Goal: Obtain resource: Obtain resource

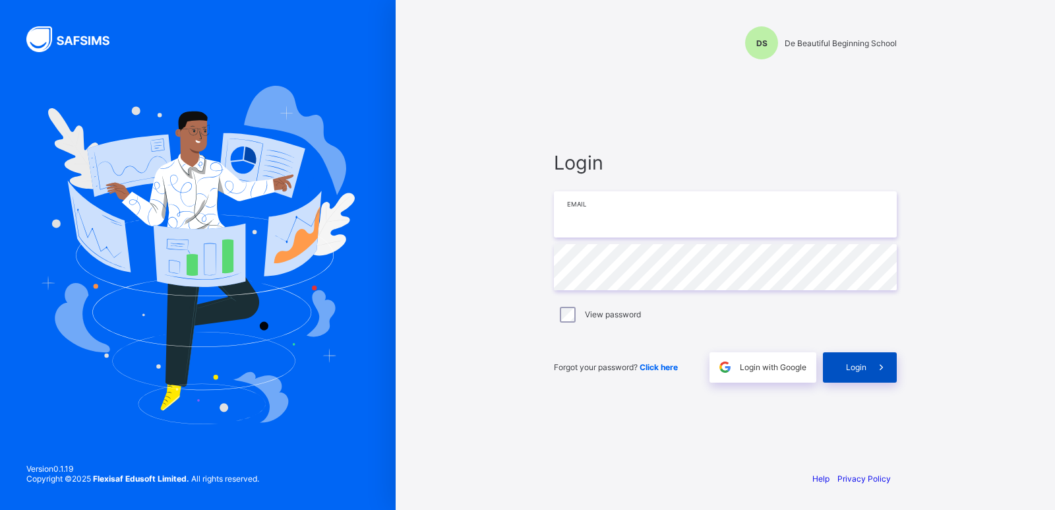
type input "**********"
click at [842, 373] on div "Login" at bounding box center [860, 367] width 74 height 30
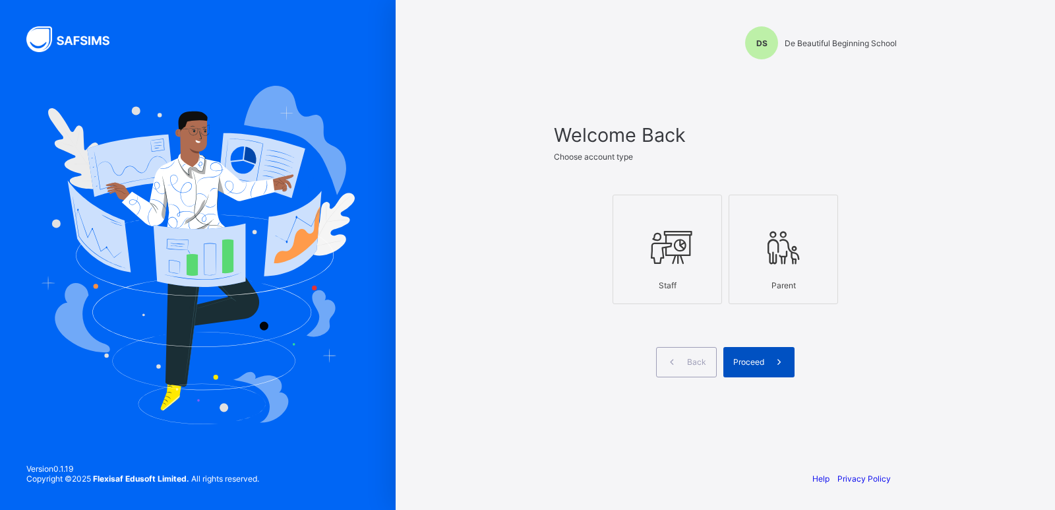
click at [753, 362] on span "Proceed" at bounding box center [748, 362] width 31 height 10
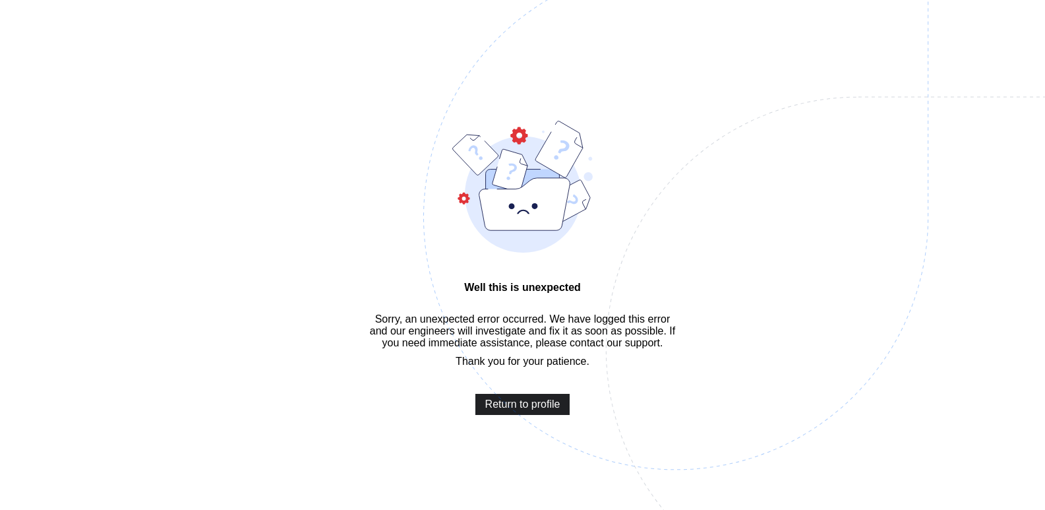
click at [522, 410] on span "Return to profile" at bounding box center [522, 404] width 75 height 12
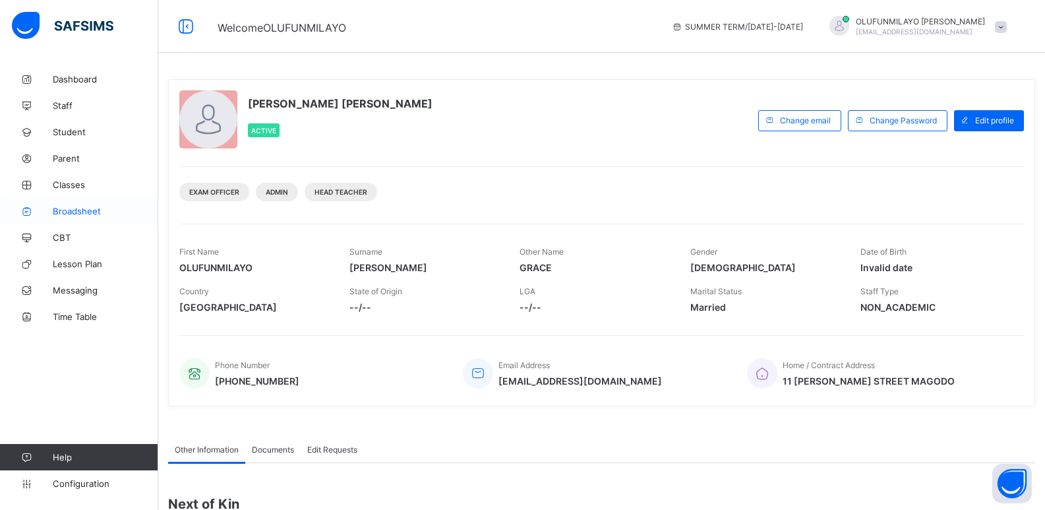
click at [88, 212] on span "Broadsheet" at bounding box center [106, 211] width 106 height 11
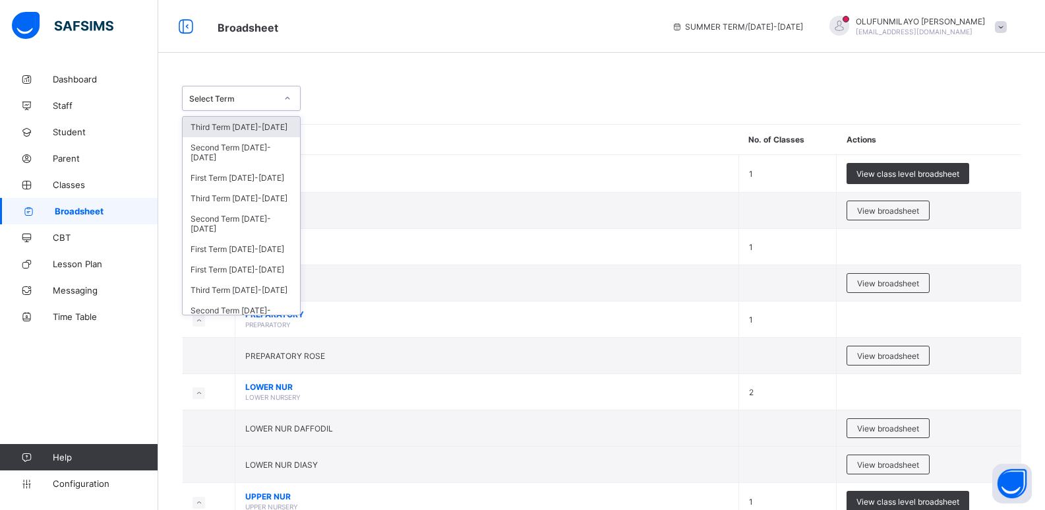
click at [249, 94] on div "Select Term" at bounding box center [232, 99] width 87 height 10
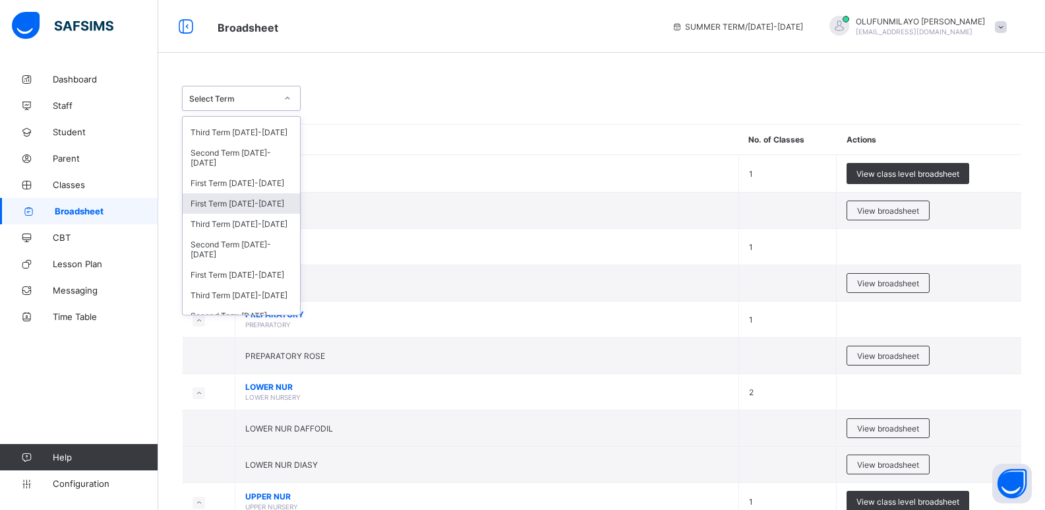
click at [252, 205] on div "First Term 2022-2023" at bounding box center [241, 203] width 117 height 20
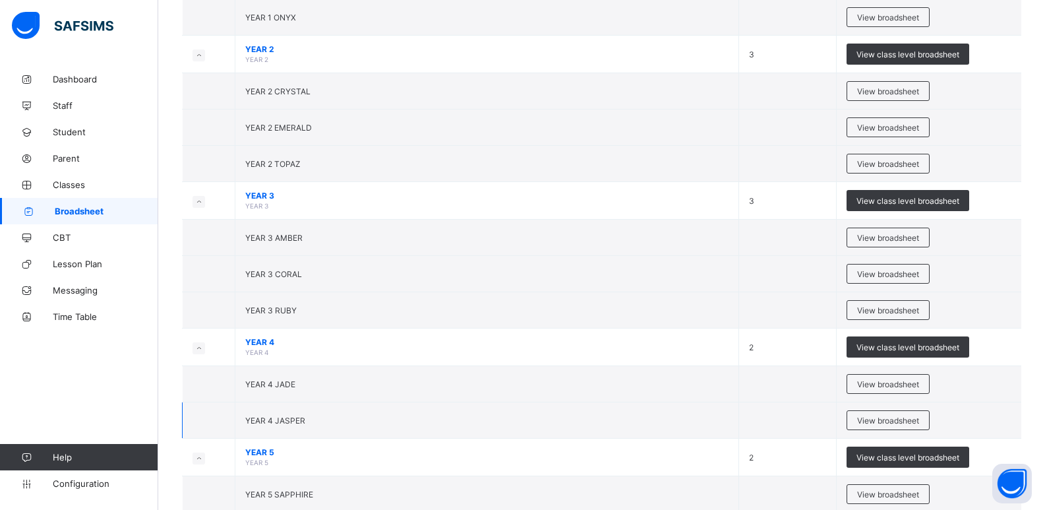
scroll to position [791, 0]
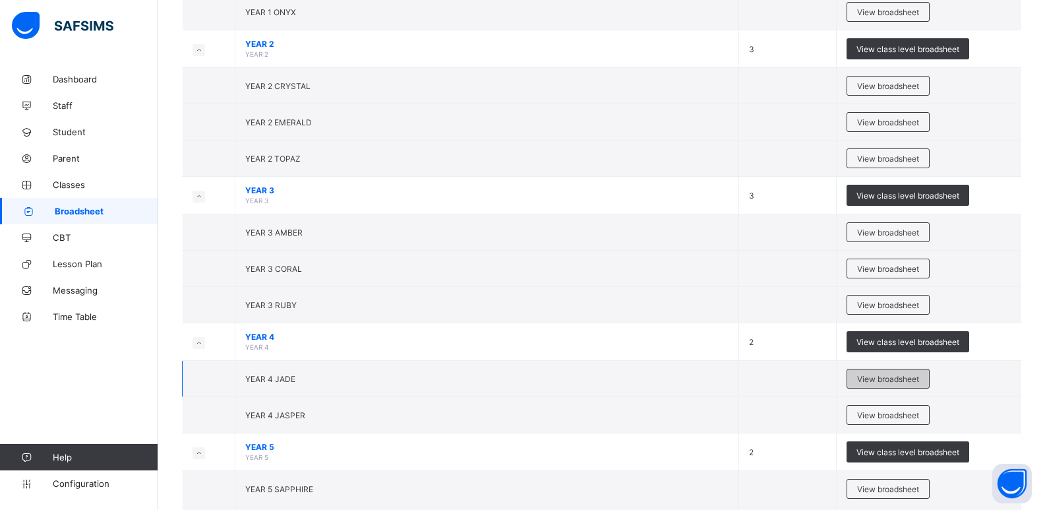
click at [890, 383] on span "View broadsheet" at bounding box center [888, 379] width 62 height 10
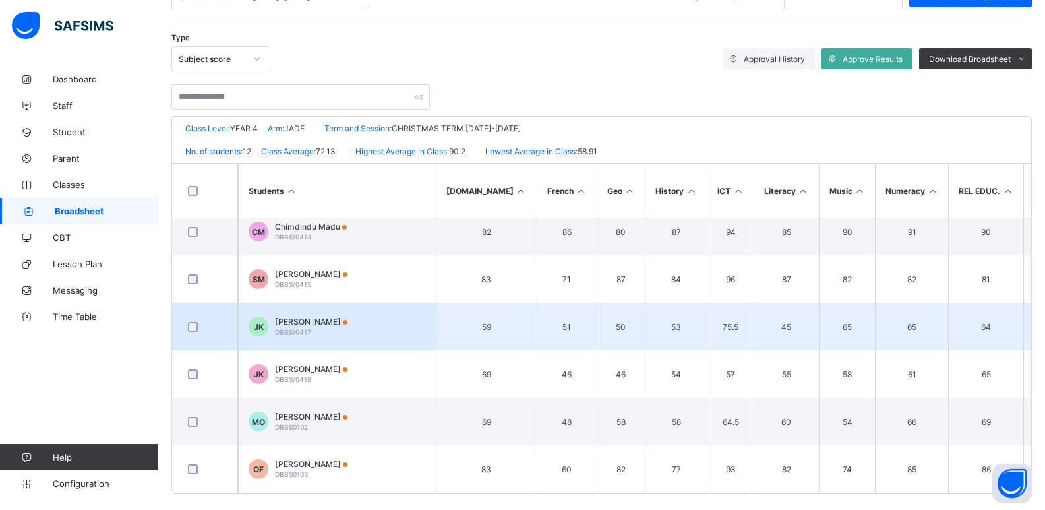
scroll to position [207, 0]
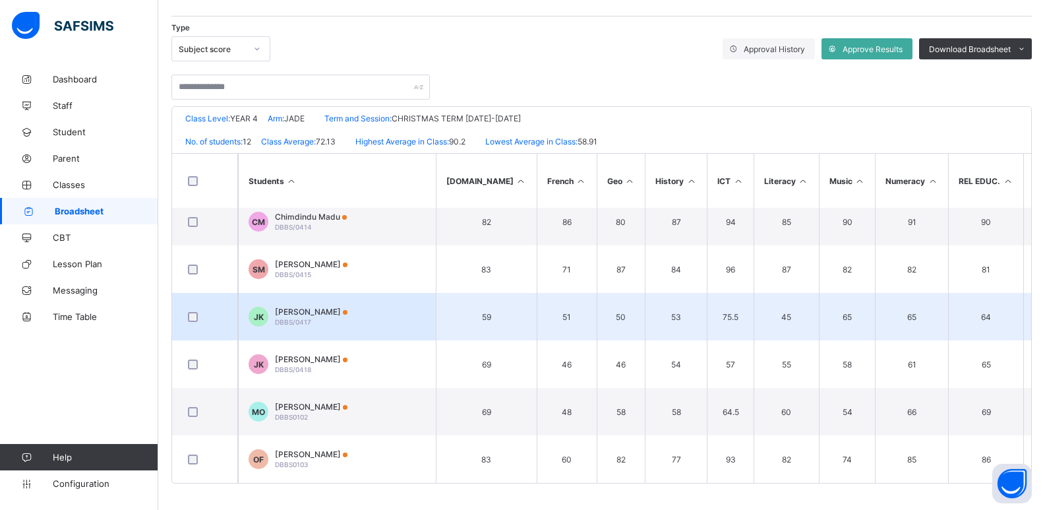
click at [367, 307] on td "JK Joseph Kayode-Ajayi DBBS/0417" at bounding box center [337, 316] width 198 height 47
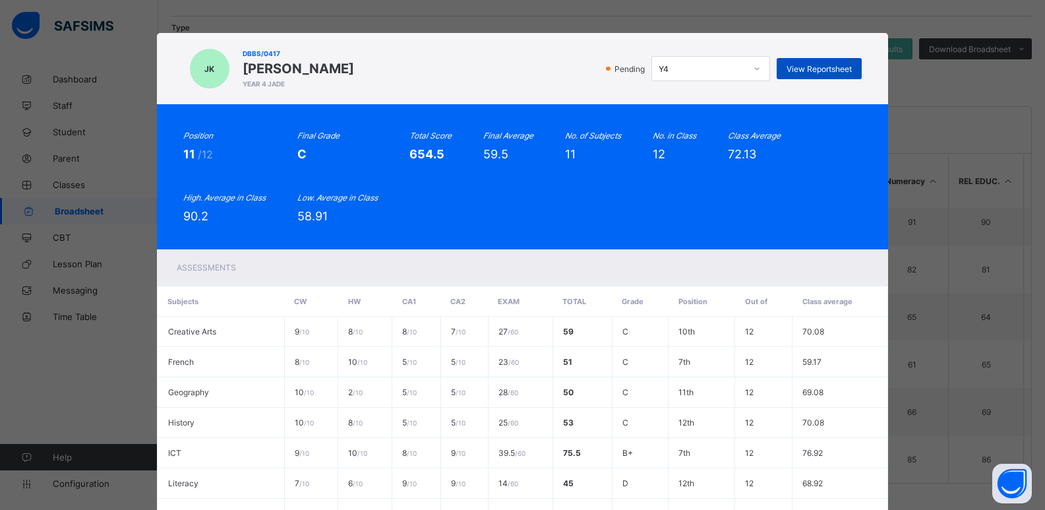
click at [826, 67] on span "View Reportsheet" at bounding box center [819, 69] width 65 height 10
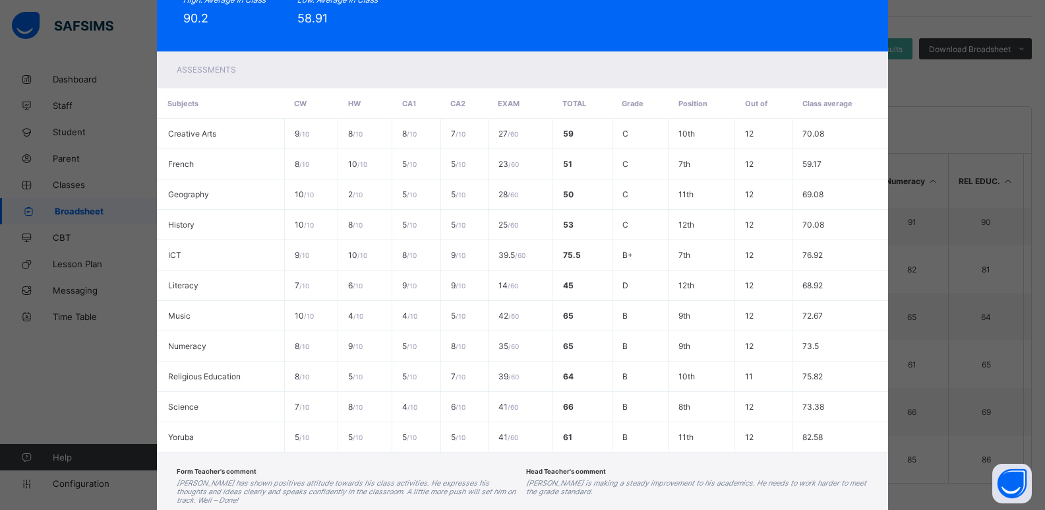
scroll to position [278, 0]
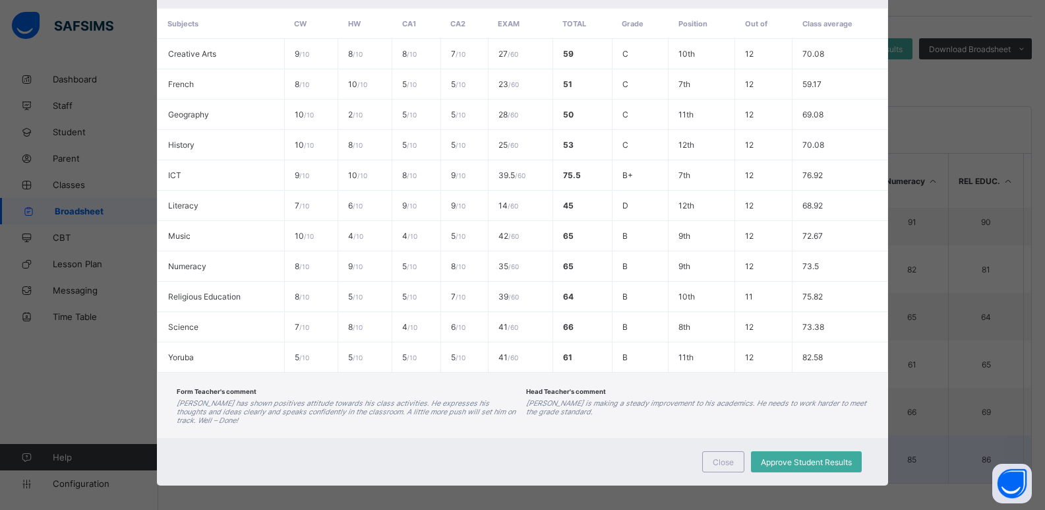
click at [729, 457] on span "Close" at bounding box center [723, 462] width 21 height 10
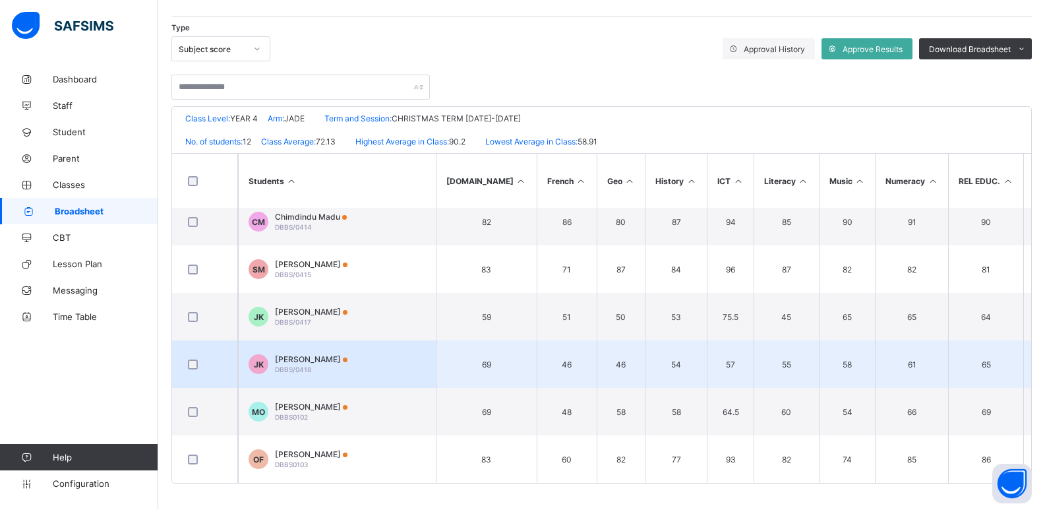
click at [336, 359] on div "Judah Kayode-Ajayi DBBS/0418" at bounding box center [311, 364] width 73 height 20
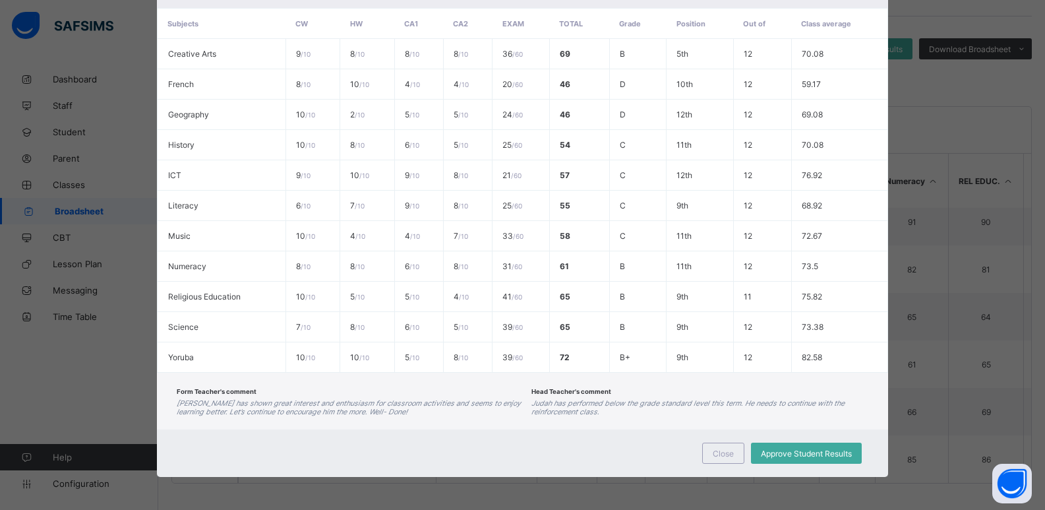
scroll to position [0, 0]
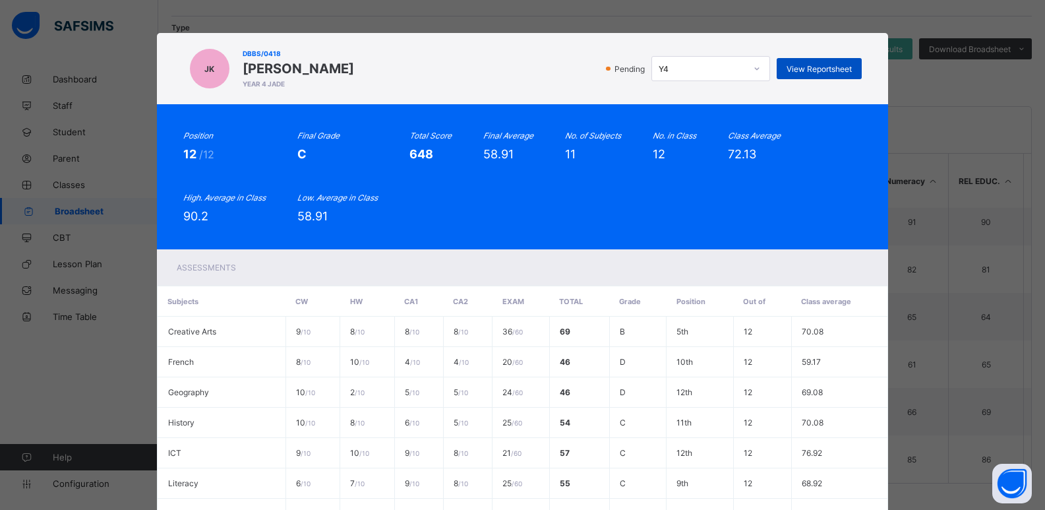
click at [809, 69] on span "View Reportsheet" at bounding box center [819, 69] width 65 height 10
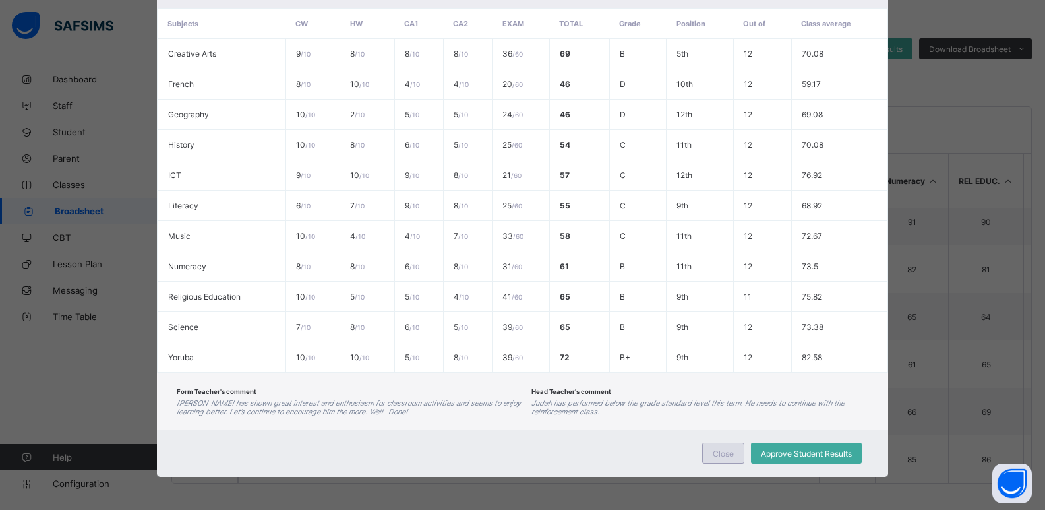
click at [711, 456] on div "Close" at bounding box center [723, 453] width 42 height 21
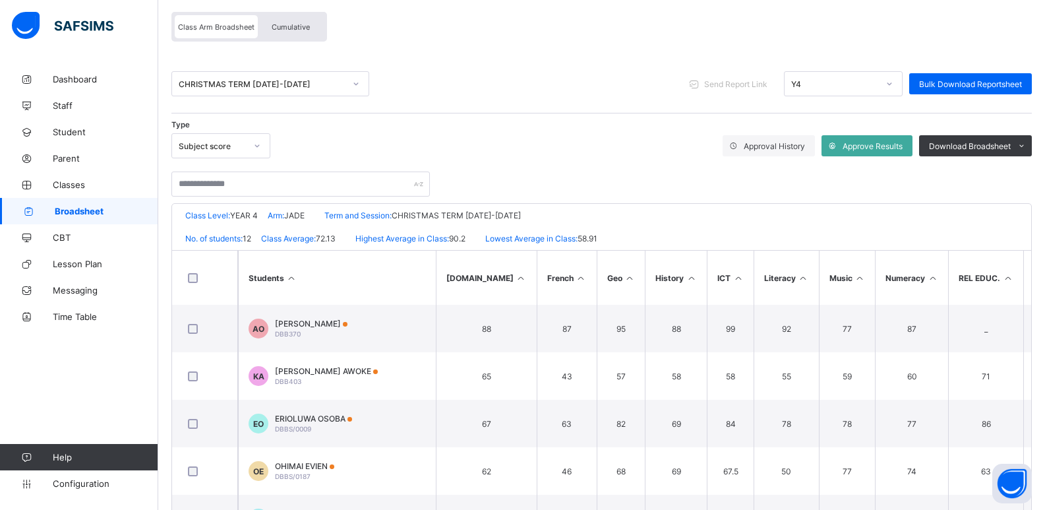
scroll to position [0, 0]
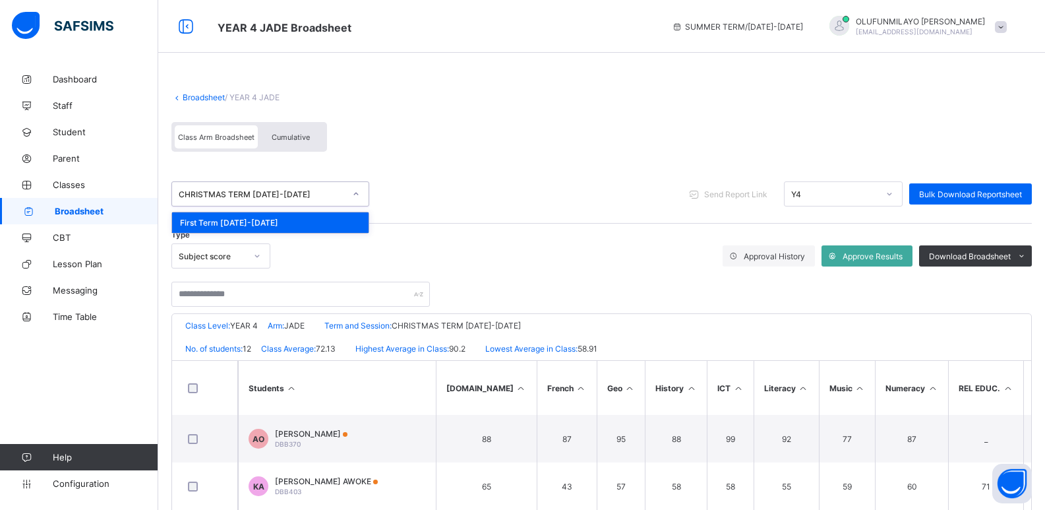
click at [266, 195] on div "CHRISTMAS TERM 2022-2023" at bounding box center [262, 194] width 166 height 10
click at [199, 95] on link "Broadsheet" at bounding box center [204, 97] width 42 height 10
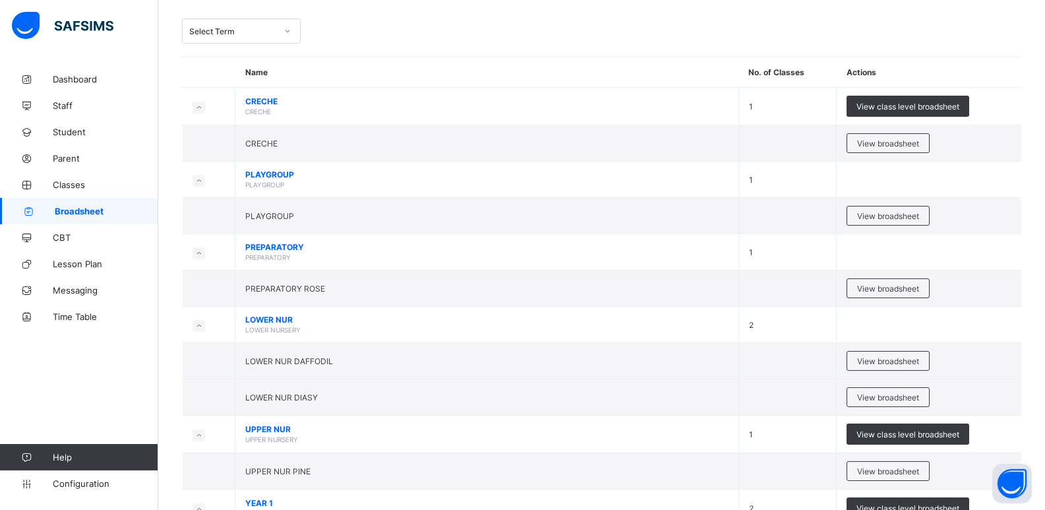
scroll to position [66, 0]
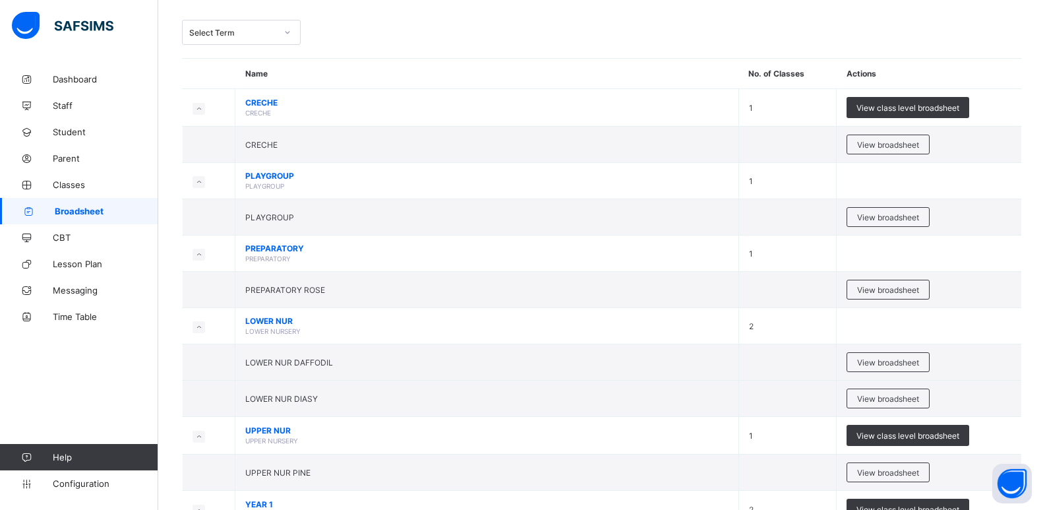
click at [243, 31] on div "Select Term" at bounding box center [232, 33] width 87 height 10
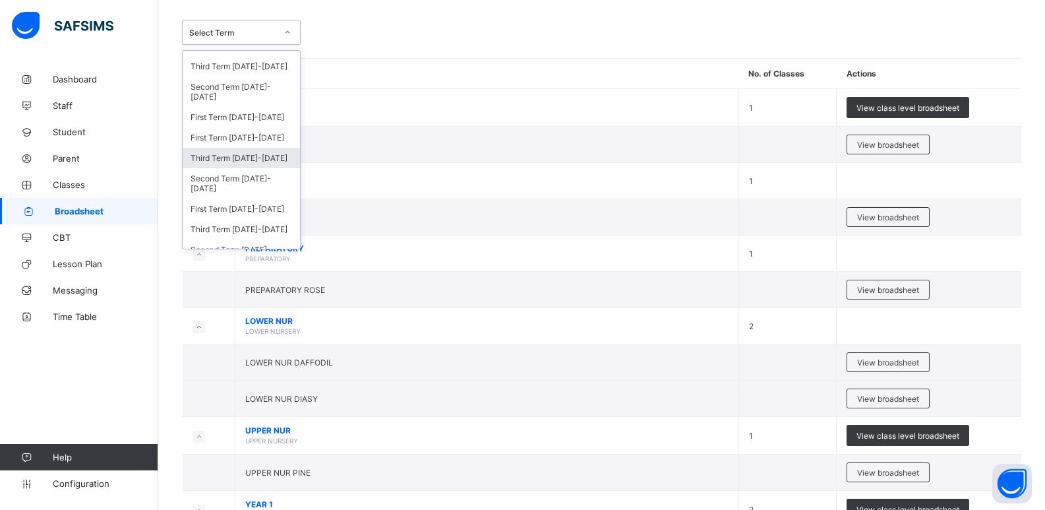
click at [266, 156] on div "Third Term 2021-2022" at bounding box center [241, 158] width 117 height 20
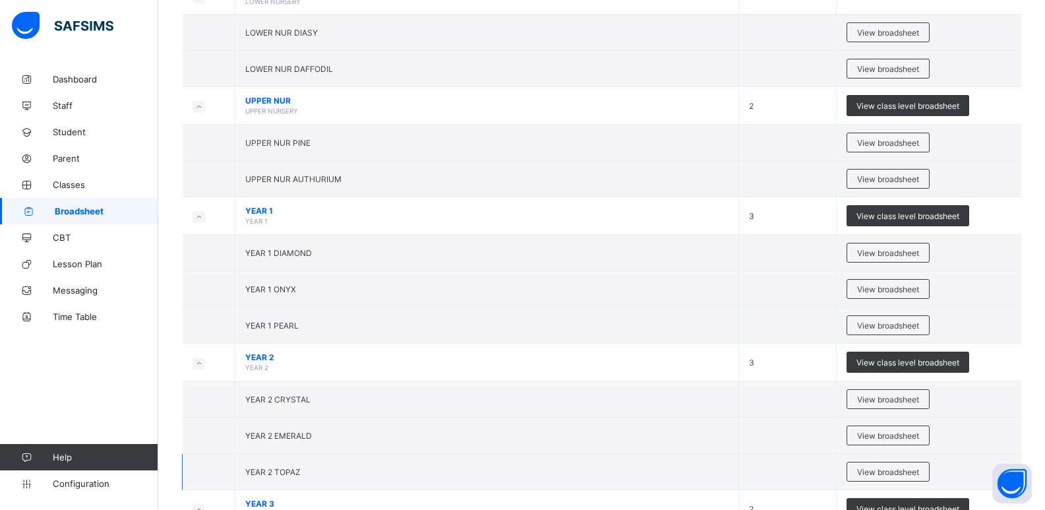
scroll to position [594, 0]
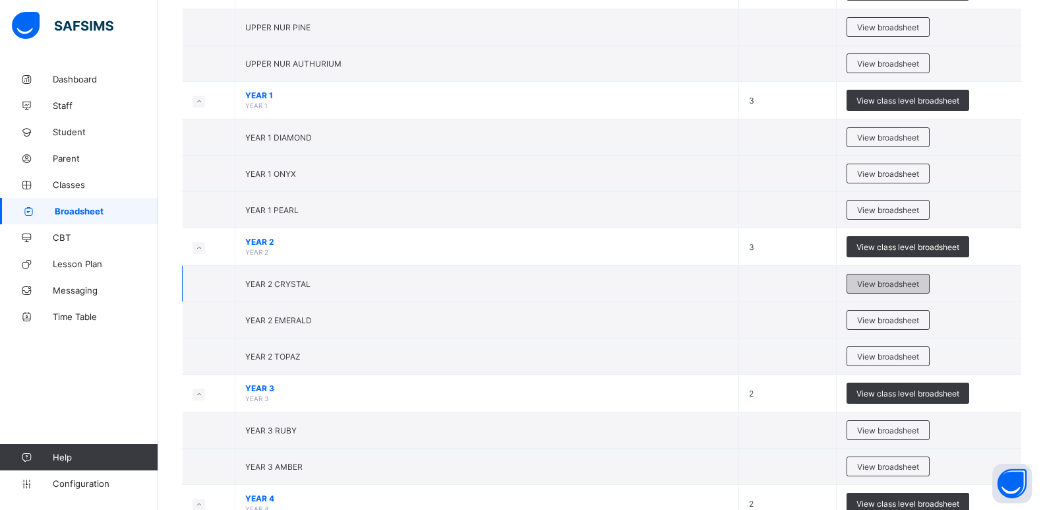
click at [888, 285] on span "View broadsheet" at bounding box center [888, 284] width 62 height 10
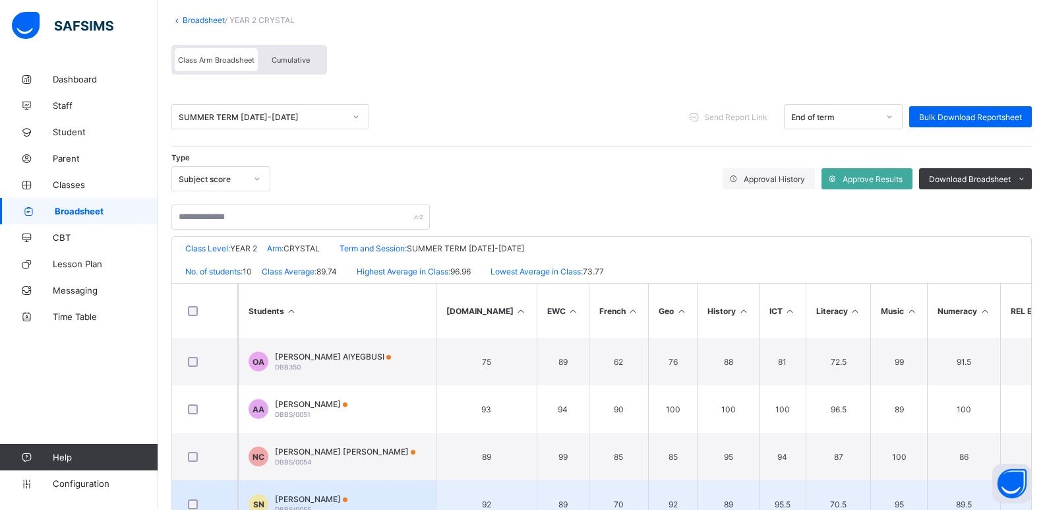
scroll to position [75, 0]
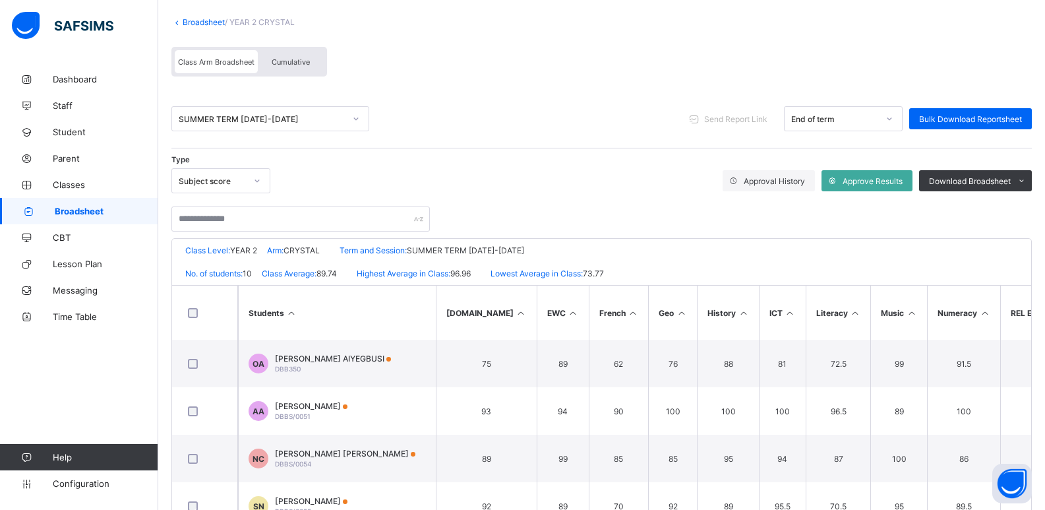
click at [201, 20] on link "Broadsheet" at bounding box center [204, 22] width 42 height 10
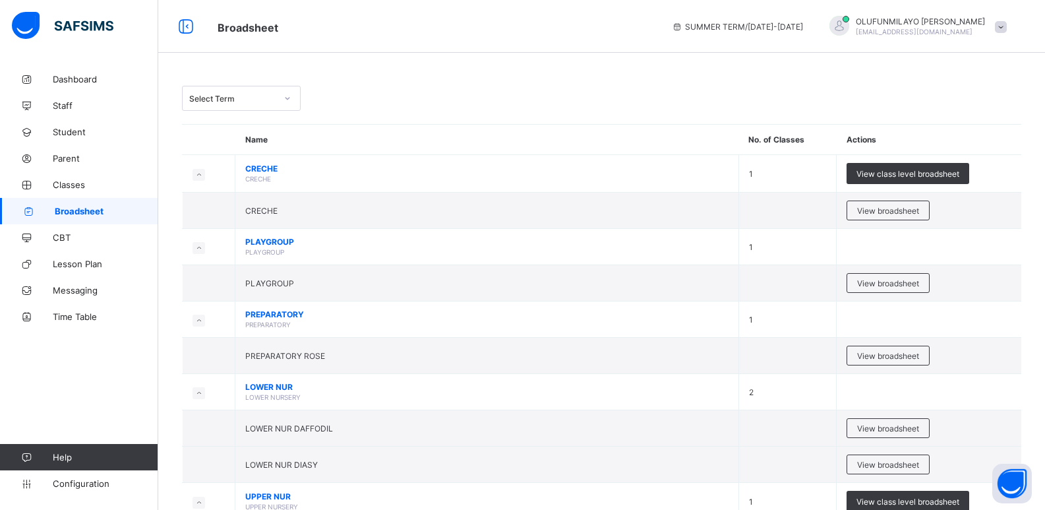
click at [245, 100] on div "Select Term" at bounding box center [232, 99] width 87 height 10
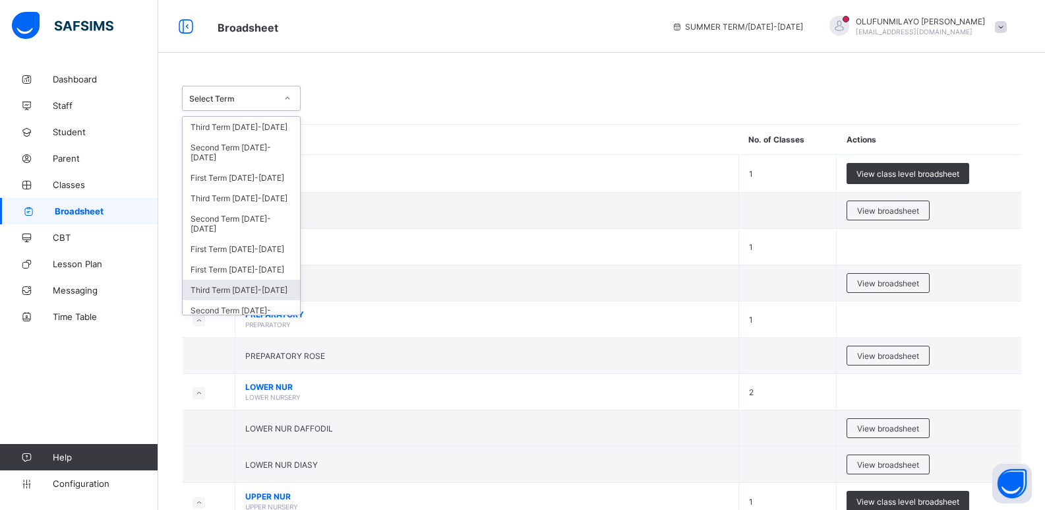
click at [243, 290] on div "Third Term 2021-2022" at bounding box center [241, 290] width 117 height 20
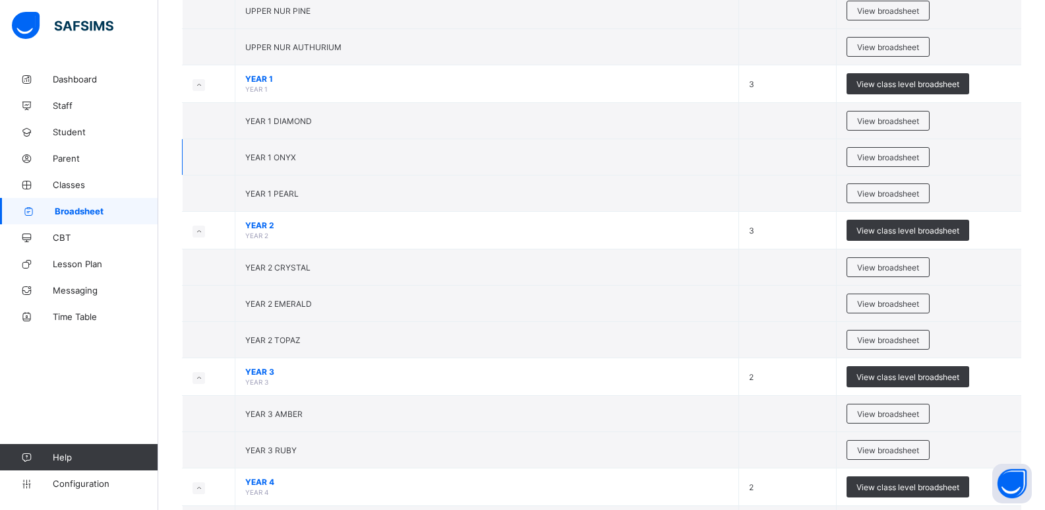
scroll to position [660, 0]
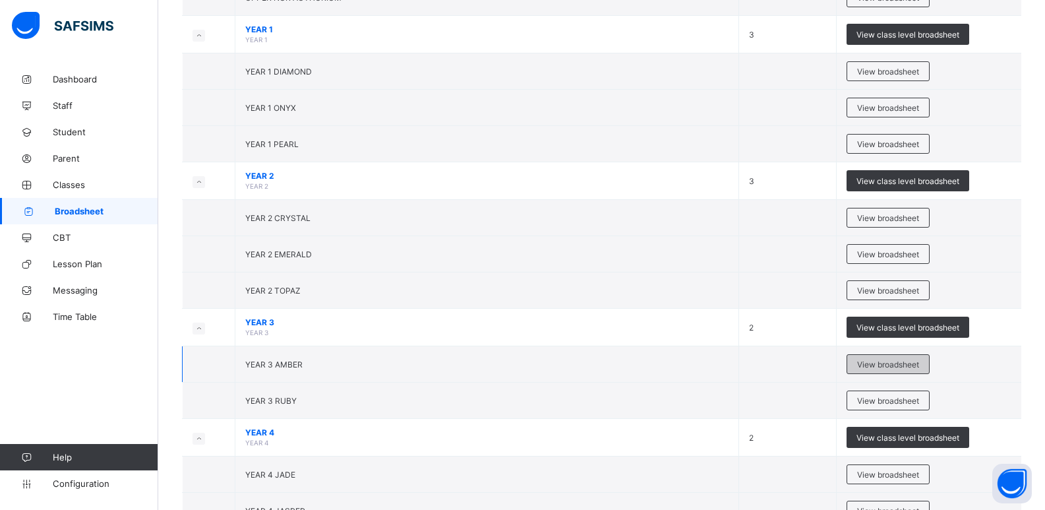
click at [873, 361] on span "View broadsheet" at bounding box center [888, 364] width 62 height 10
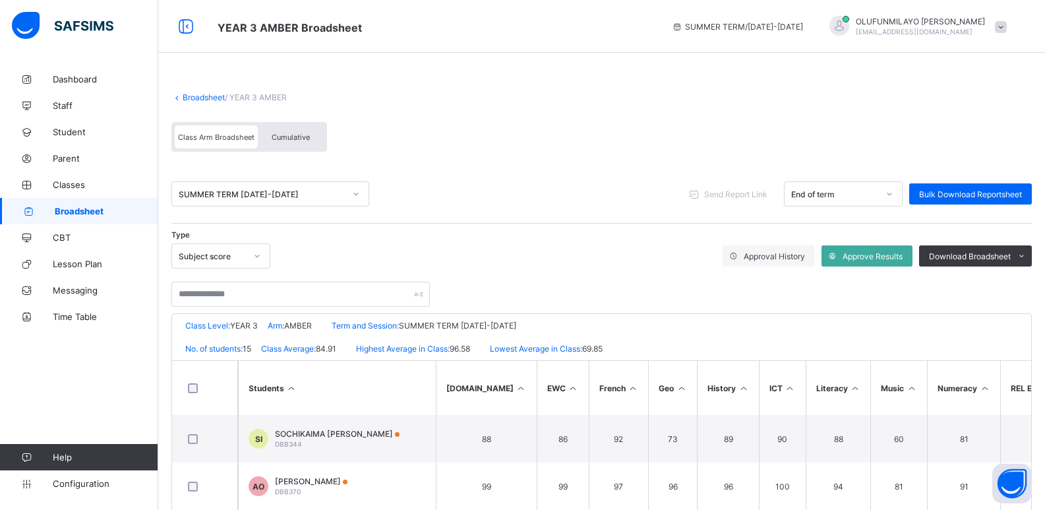
click at [202, 99] on link "Broadsheet" at bounding box center [204, 97] width 42 height 10
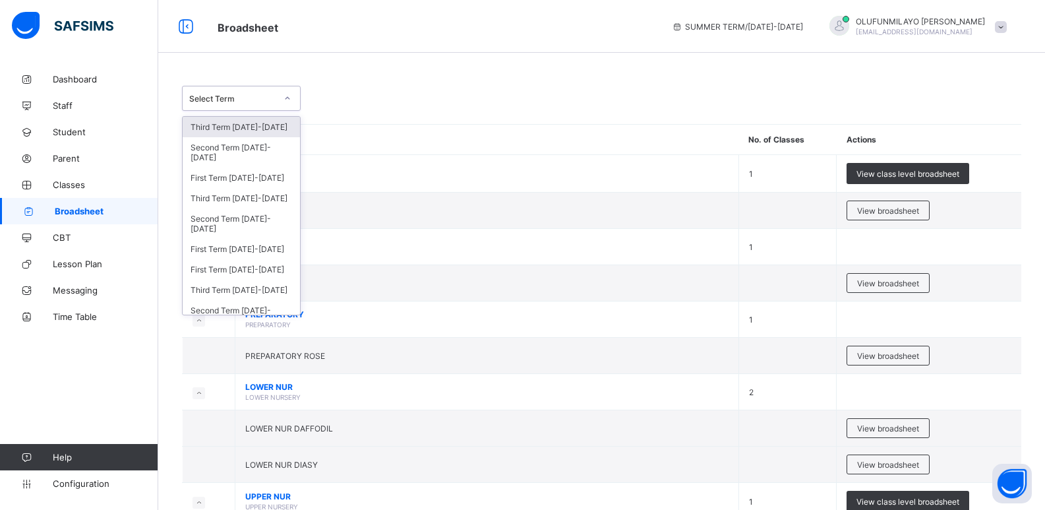
click at [228, 104] on div "Select Term" at bounding box center [229, 98] width 92 height 18
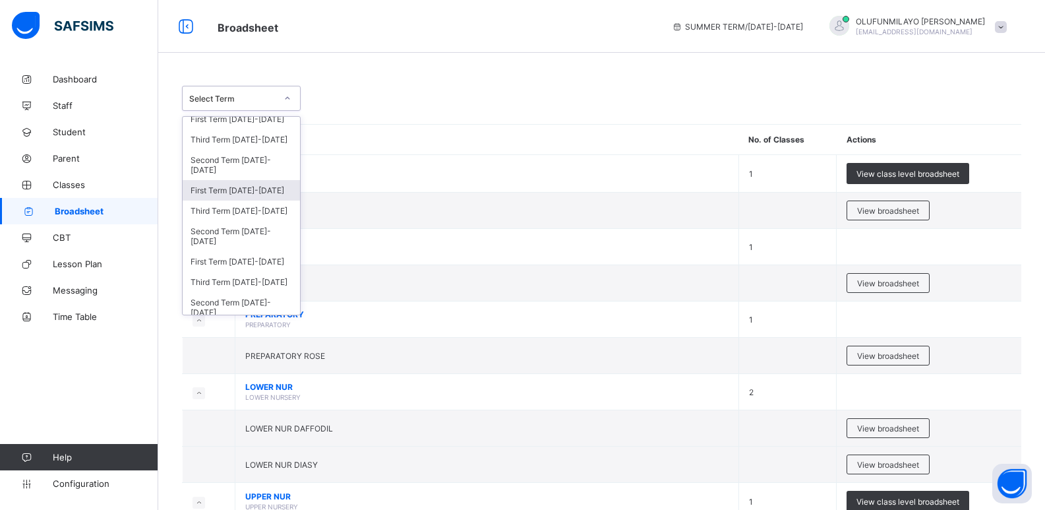
scroll to position [132, 0]
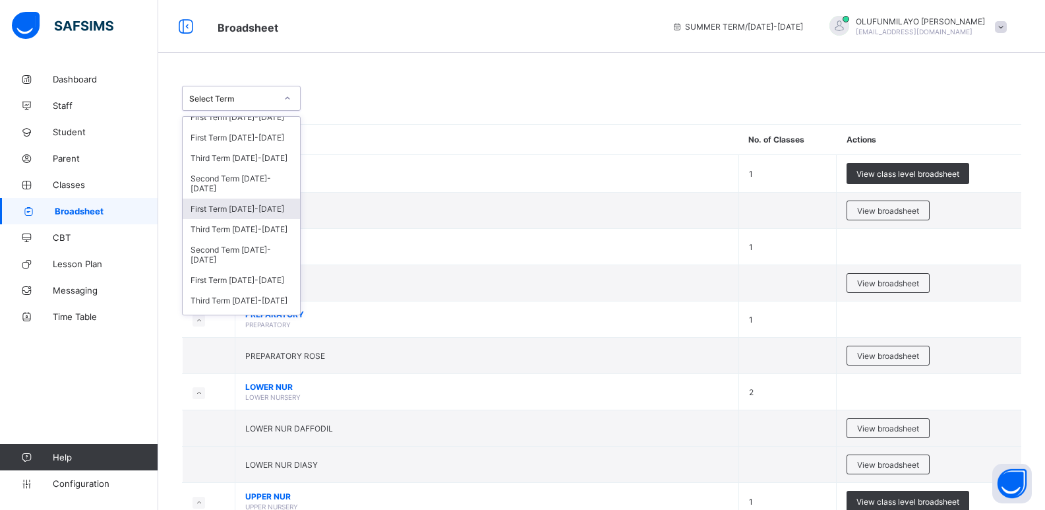
click at [241, 212] on div "First Term 2021-2022" at bounding box center [241, 209] width 117 height 20
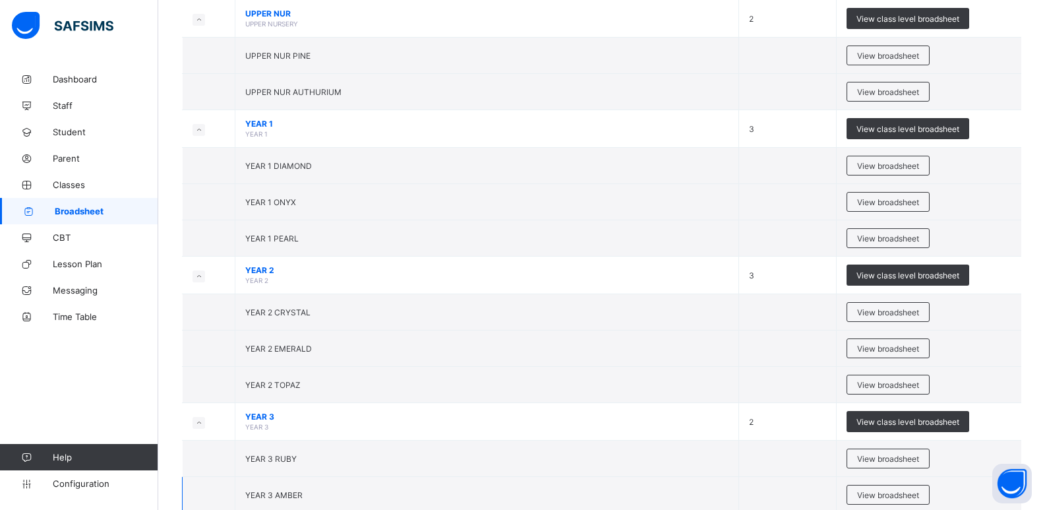
scroll to position [791, 0]
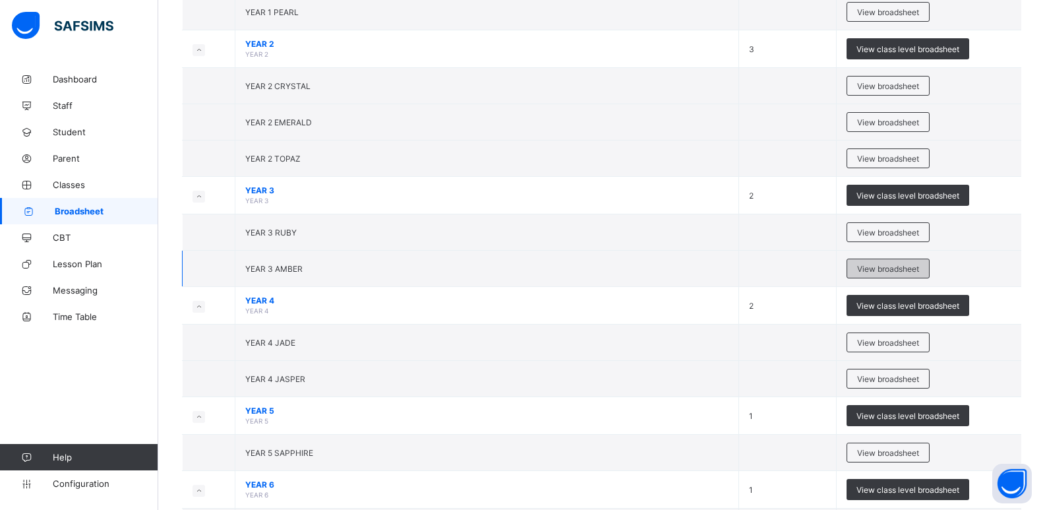
click at [874, 259] on div "View broadsheet" at bounding box center [888, 269] width 83 height 20
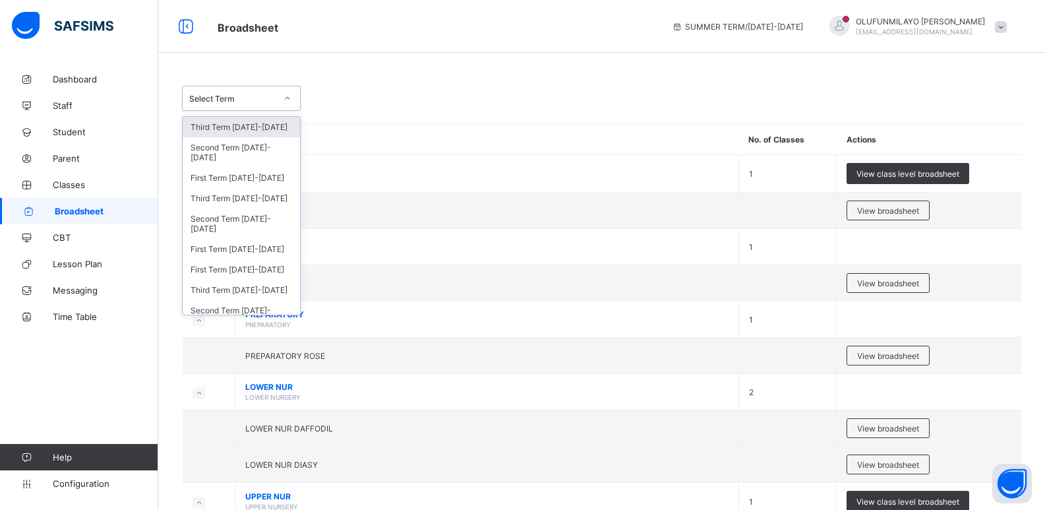
click at [245, 107] on div "Select Term" at bounding box center [241, 98] width 119 height 25
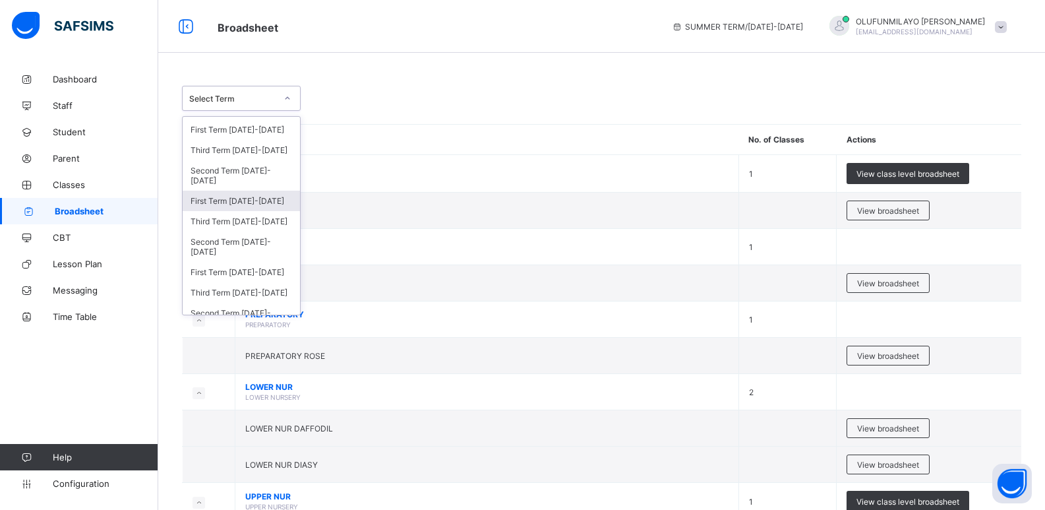
scroll to position [198, 0]
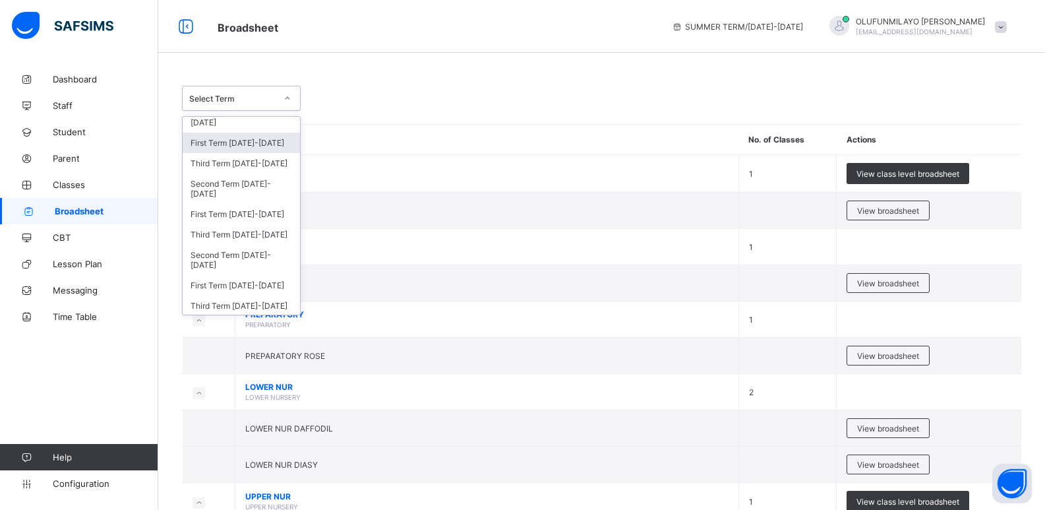
click at [262, 140] on div "First Term 2021-2022" at bounding box center [241, 143] width 117 height 20
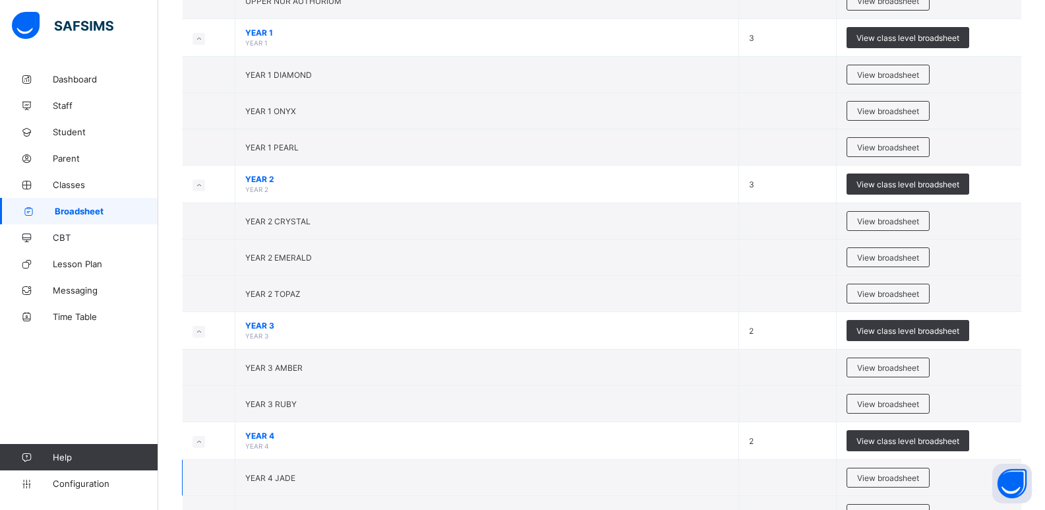
scroll to position [725, 0]
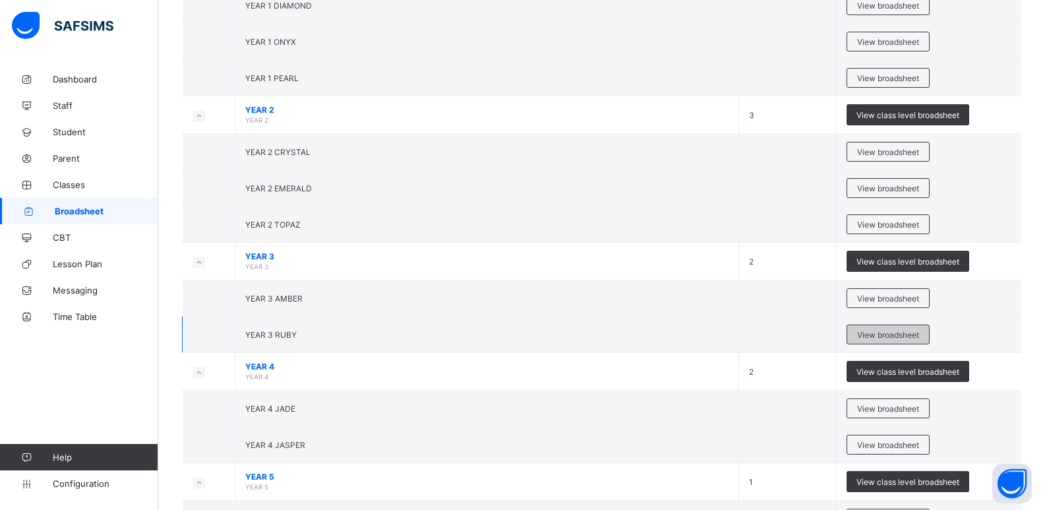
click at [895, 336] on span "View broadsheet" at bounding box center [888, 335] width 62 height 10
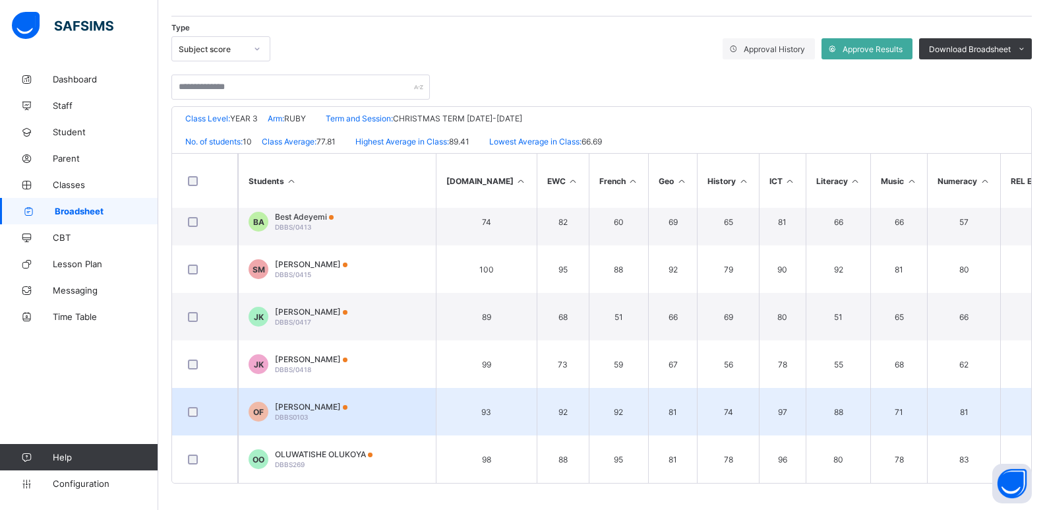
scroll to position [205, 0]
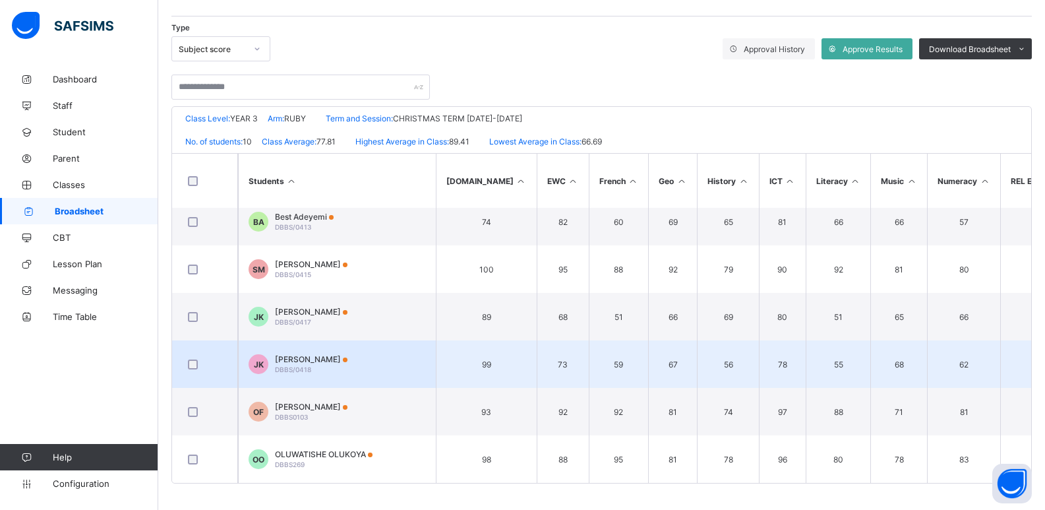
click at [325, 361] on div "Judah Kayode-Ajayi DBBS/0418" at bounding box center [311, 364] width 73 height 20
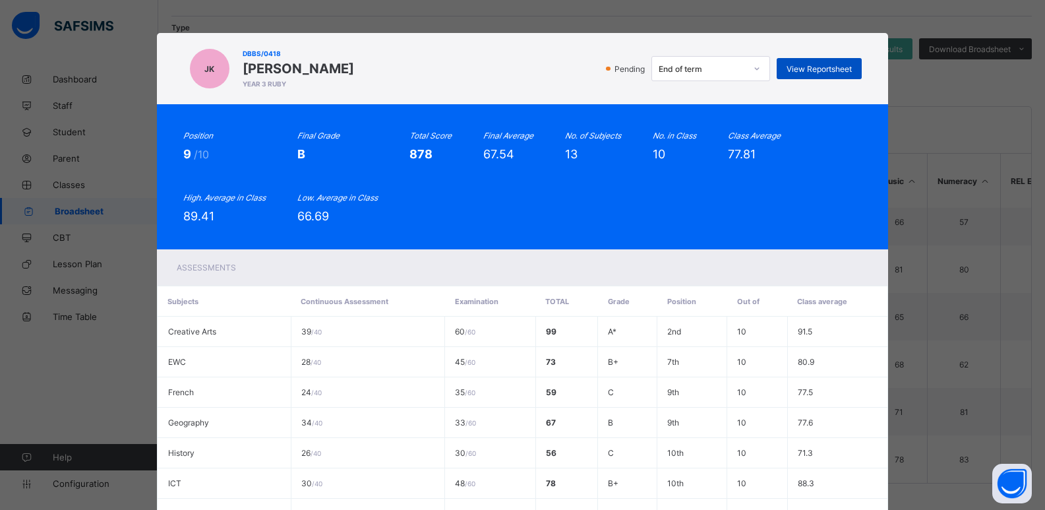
click at [799, 69] on span "View Reportsheet" at bounding box center [819, 69] width 65 height 10
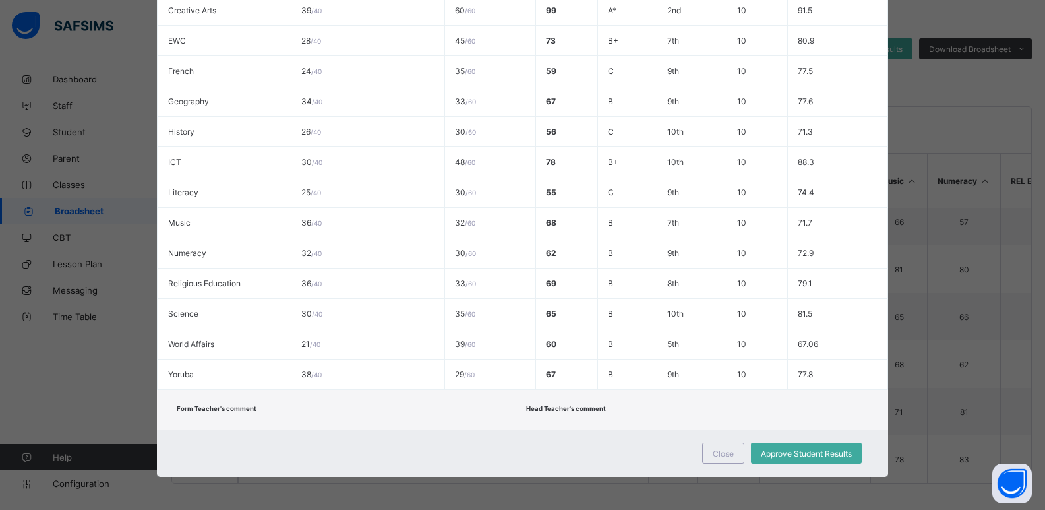
click at [714, 459] on div "Close" at bounding box center [723, 453] width 42 height 21
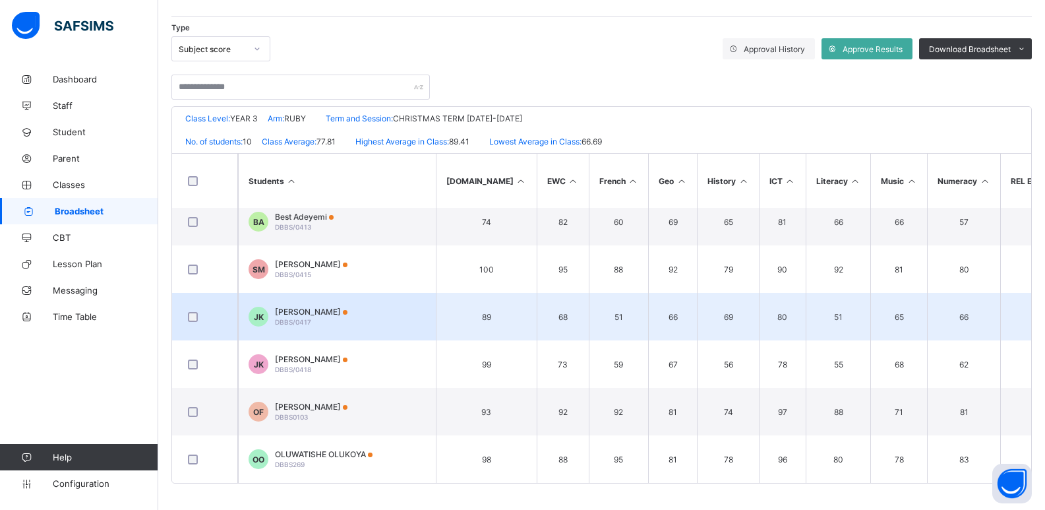
click at [317, 314] on div "Joseph Kayode-Ajayi DBBS/0417" at bounding box center [311, 317] width 73 height 20
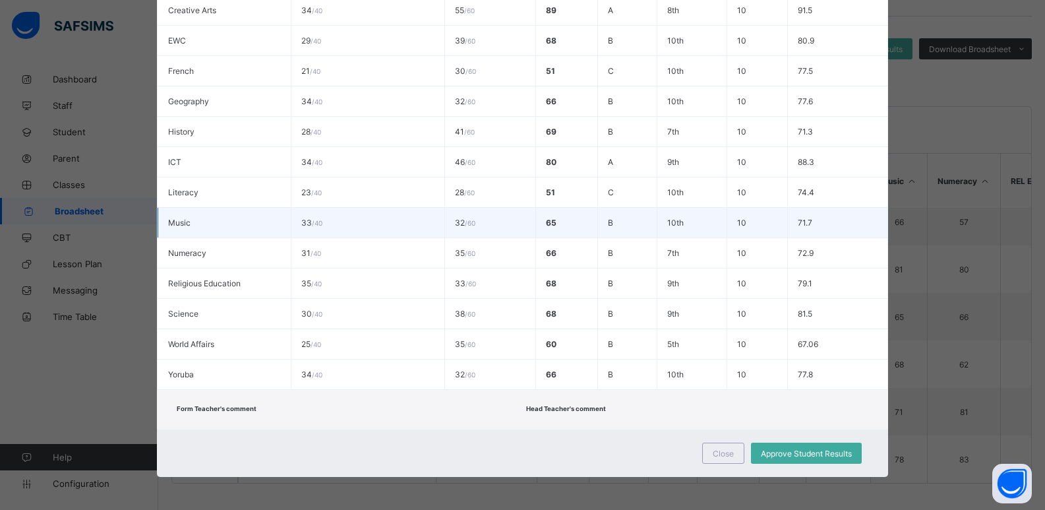
scroll to position [0, 0]
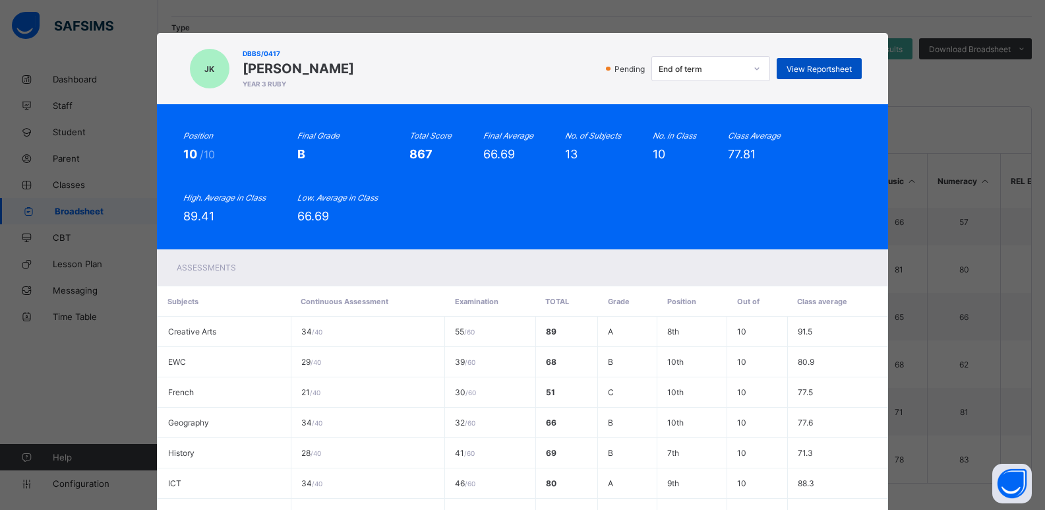
click at [797, 73] on span "View Reportsheet" at bounding box center [819, 69] width 65 height 10
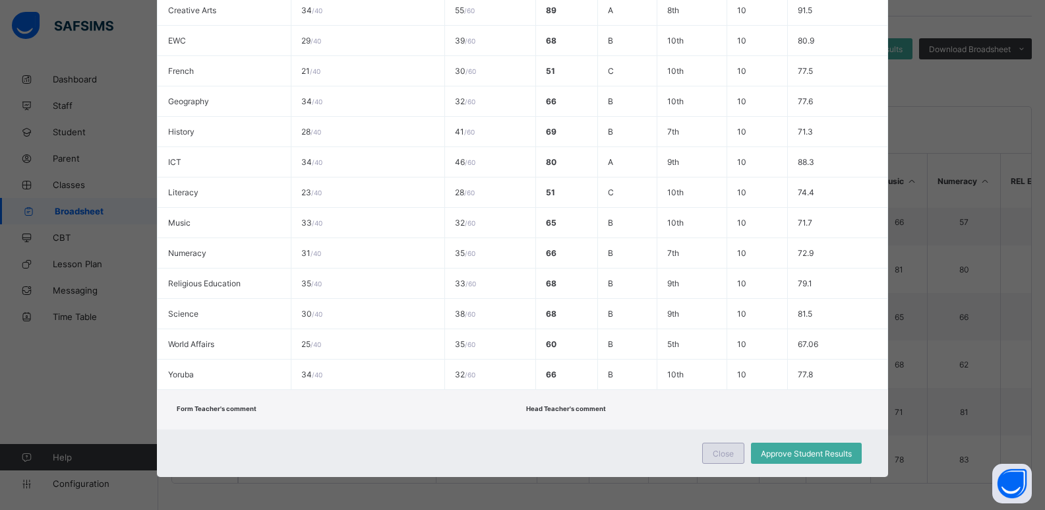
click at [719, 453] on span "Close" at bounding box center [723, 453] width 21 height 10
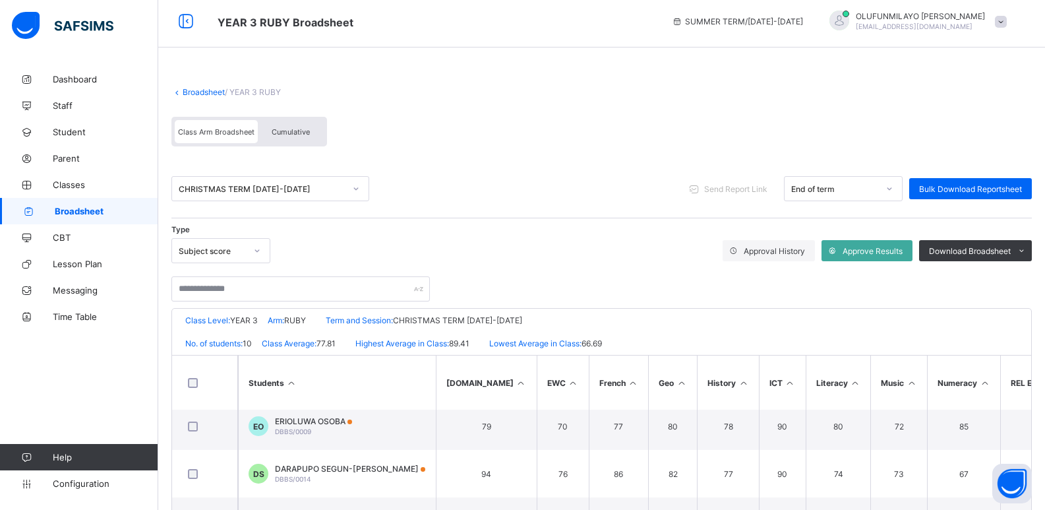
scroll to position [0, 0]
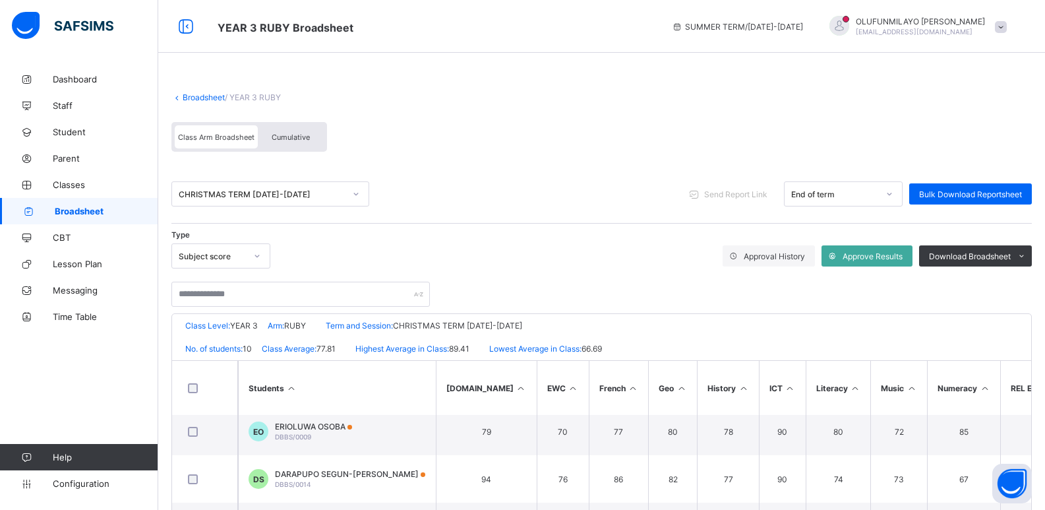
click at [217, 200] on div "CHRISTMAS TERM 2021-2022" at bounding box center [257, 194] width 171 height 18
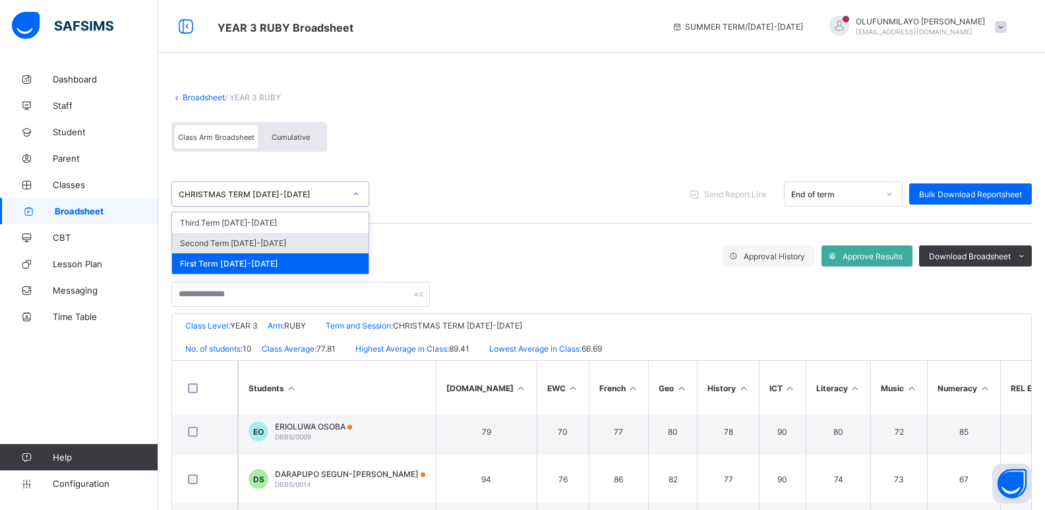
click at [217, 242] on div "Second Term 2021-2022" at bounding box center [270, 243] width 197 height 20
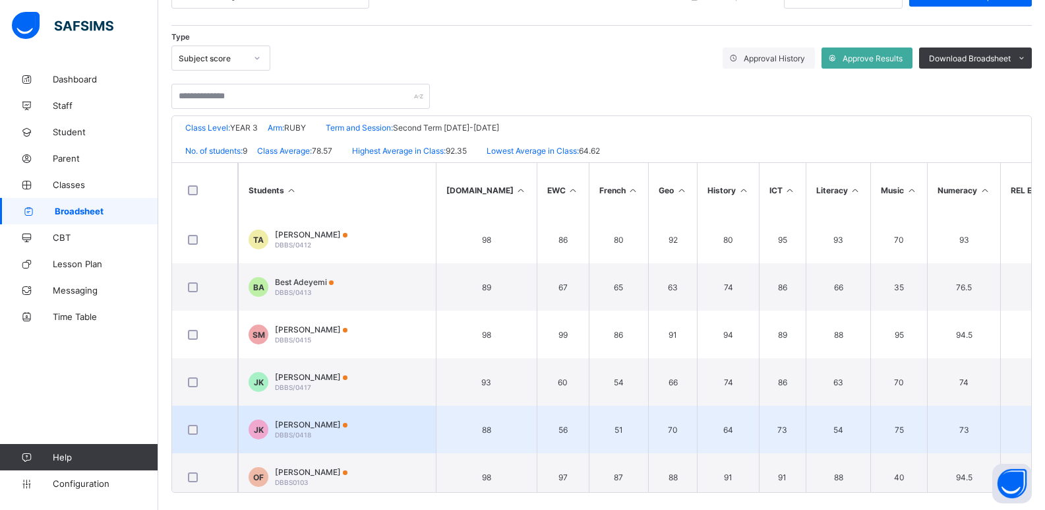
scroll to position [158, 0]
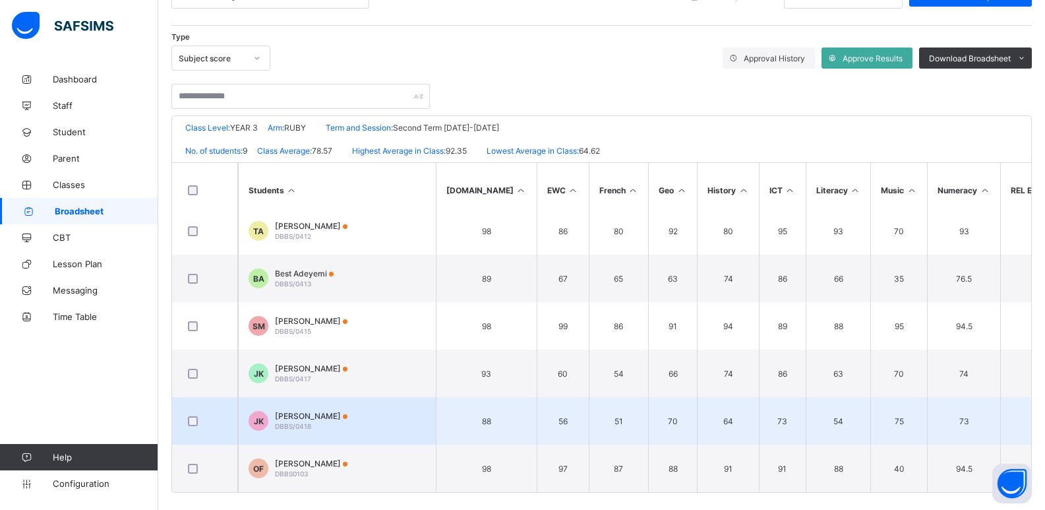
click at [341, 411] on span "Judah Kayode-Ajayi" at bounding box center [311, 416] width 73 height 10
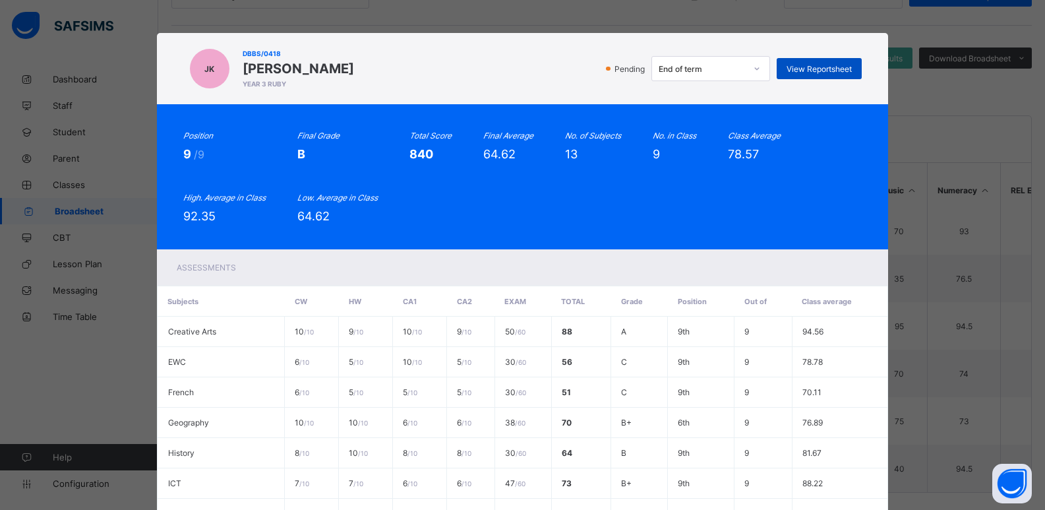
click at [805, 71] on span "View Reportsheet" at bounding box center [819, 69] width 65 height 10
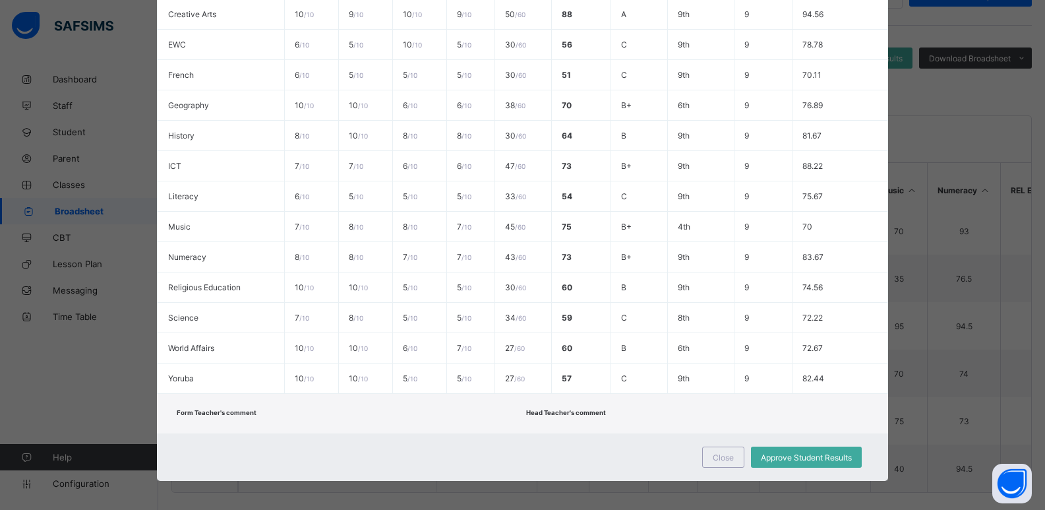
scroll to position [321, 0]
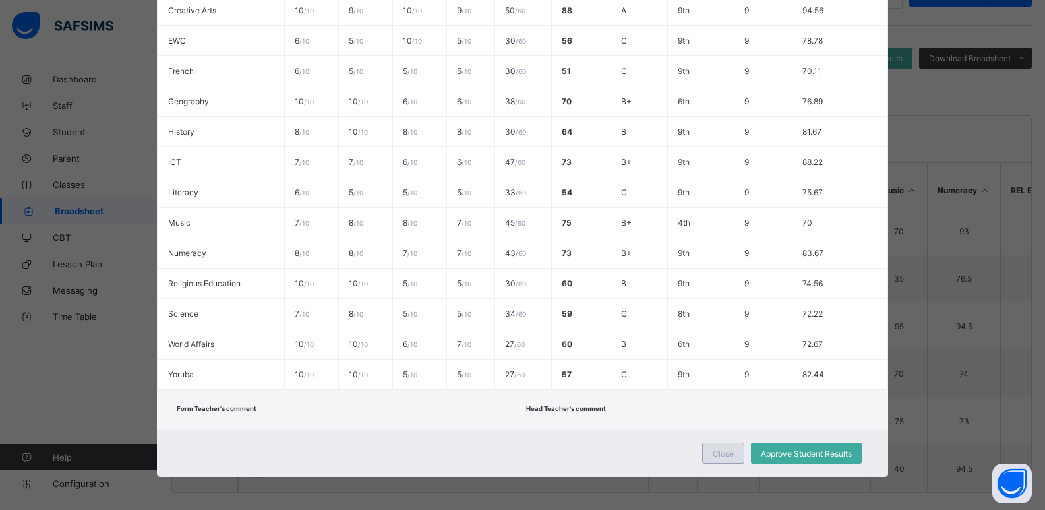
click at [733, 452] on span "Close" at bounding box center [723, 453] width 21 height 10
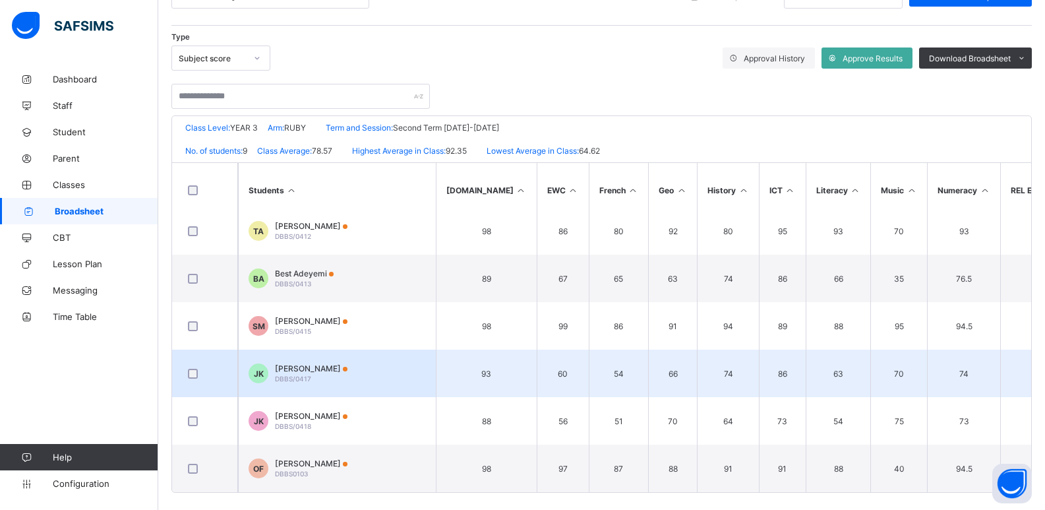
click at [310, 369] on div "Joseph Kayode-Ajayi DBBS/0417" at bounding box center [311, 373] width 73 height 20
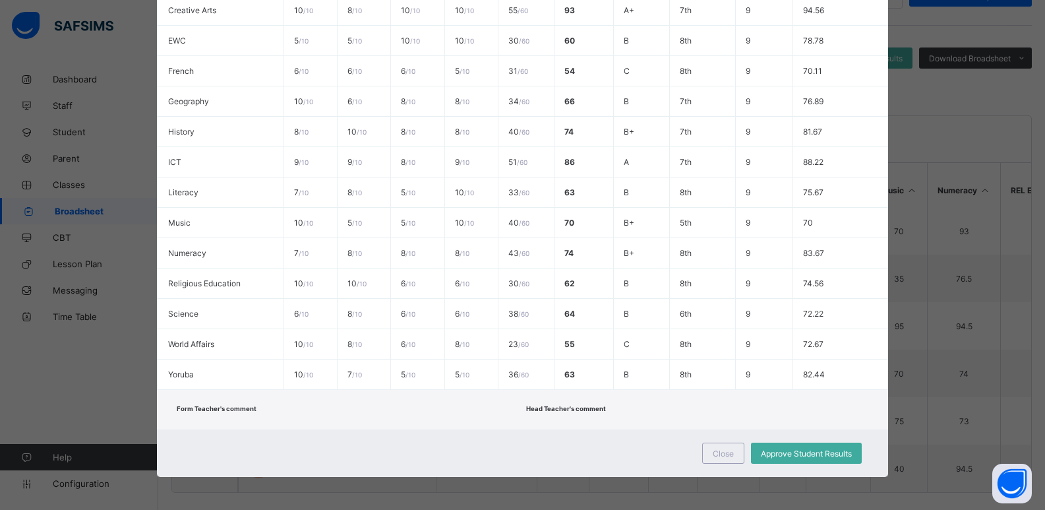
scroll to position [0, 0]
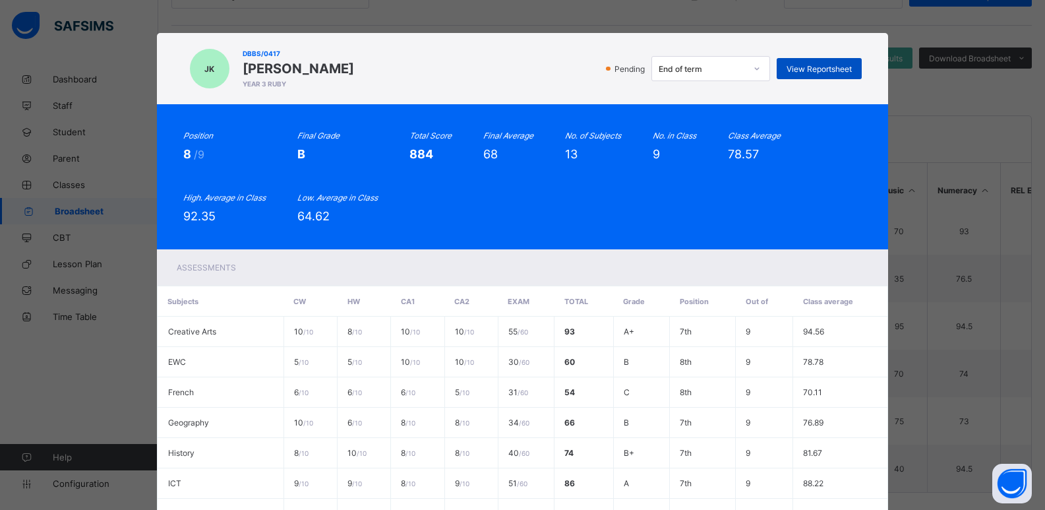
click at [807, 71] on span "View Reportsheet" at bounding box center [819, 69] width 65 height 10
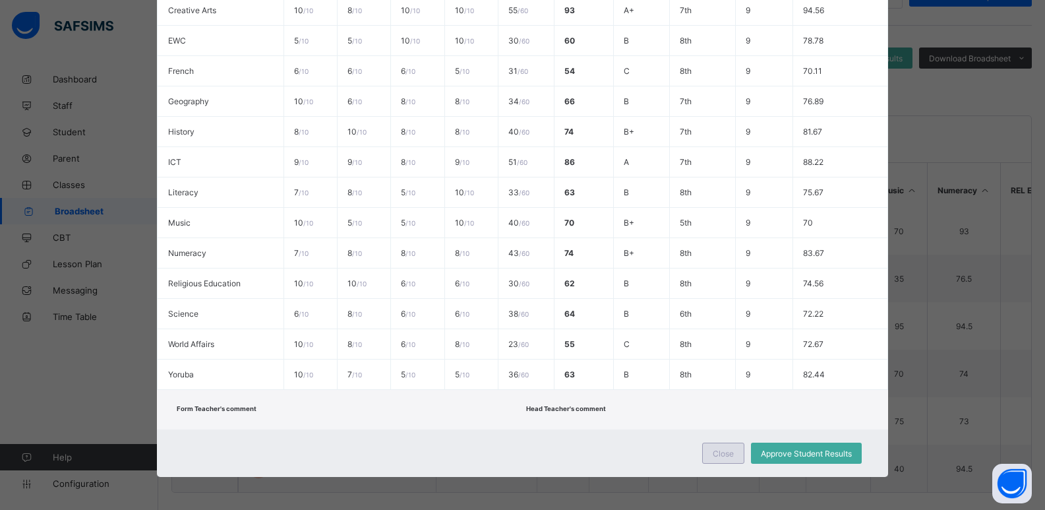
click at [714, 446] on div "Close" at bounding box center [723, 453] width 42 height 21
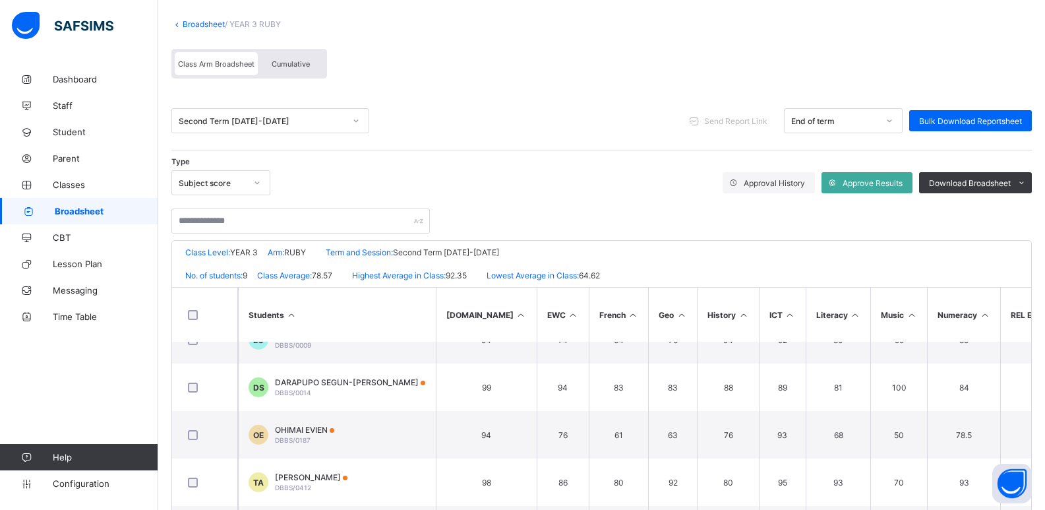
scroll to position [0, 0]
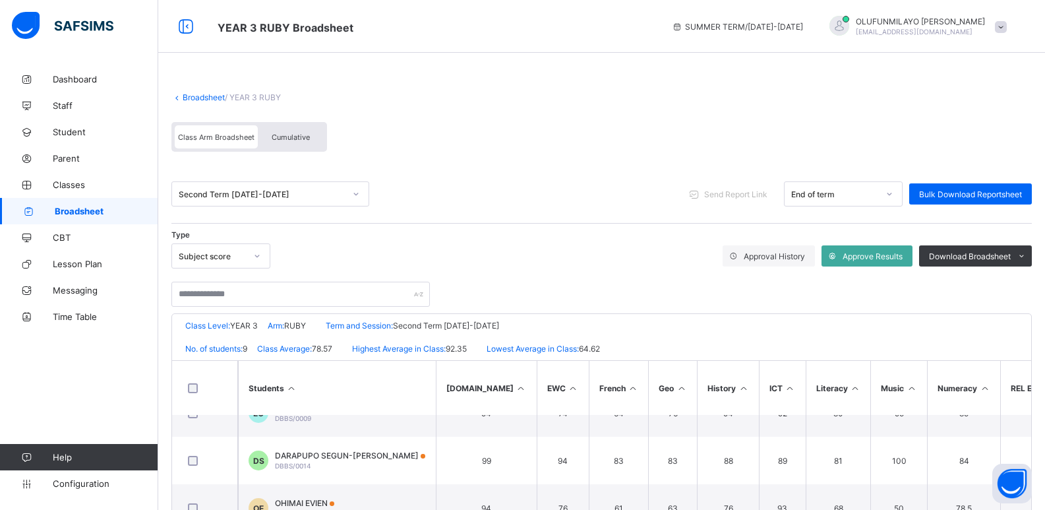
click at [245, 192] on div "Second Term 2021-2022" at bounding box center [262, 194] width 166 height 10
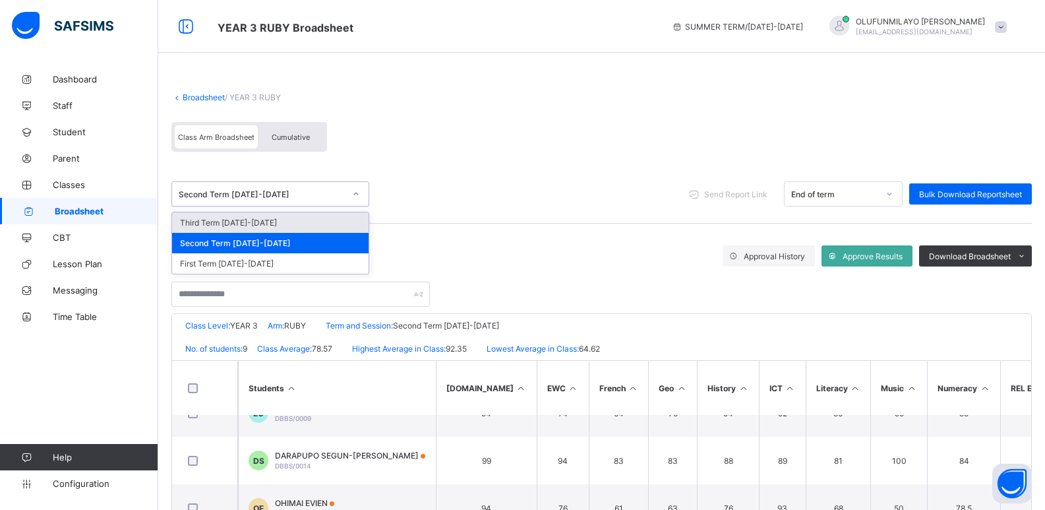
click at [247, 220] on div "Third Term 2021-2022" at bounding box center [270, 222] width 197 height 20
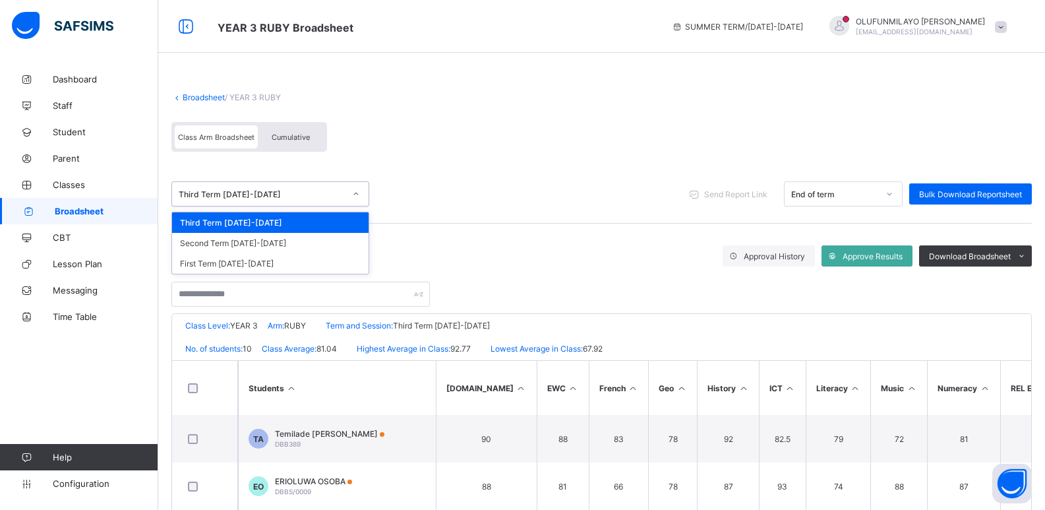
click at [217, 192] on div "Third Term 2021-2022" at bounding box center [262, 194] width 166 height 10
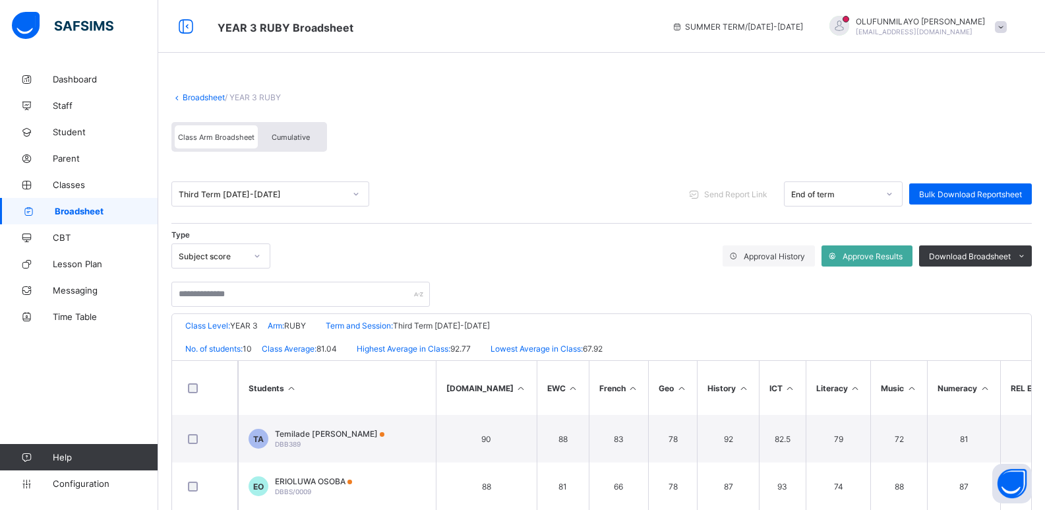
click at [208, 96] on link "Broadsheet" at bounding box center [204, 97] width 42 height 10
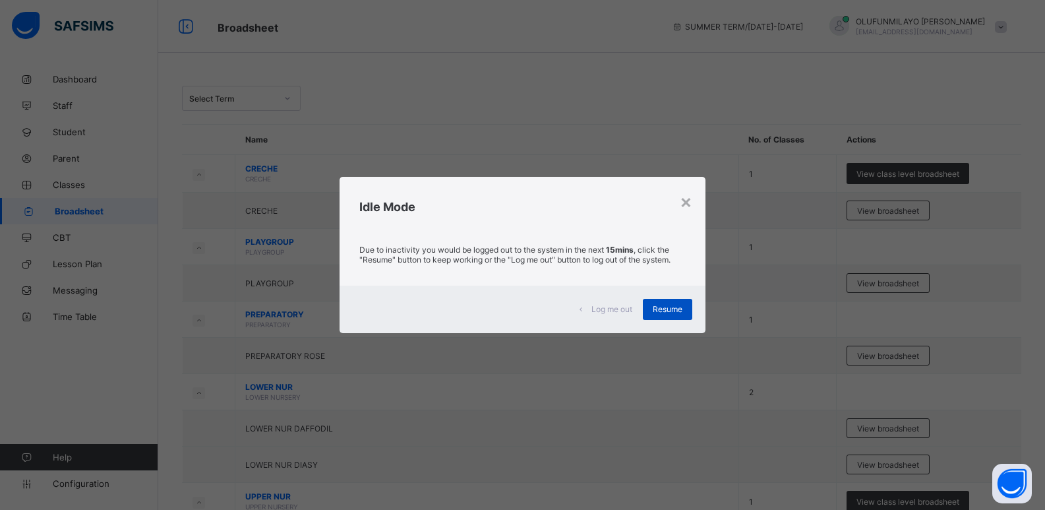
click at [670, 308] on span "Resume" at bounding box center [668, 309] width 30 height 10
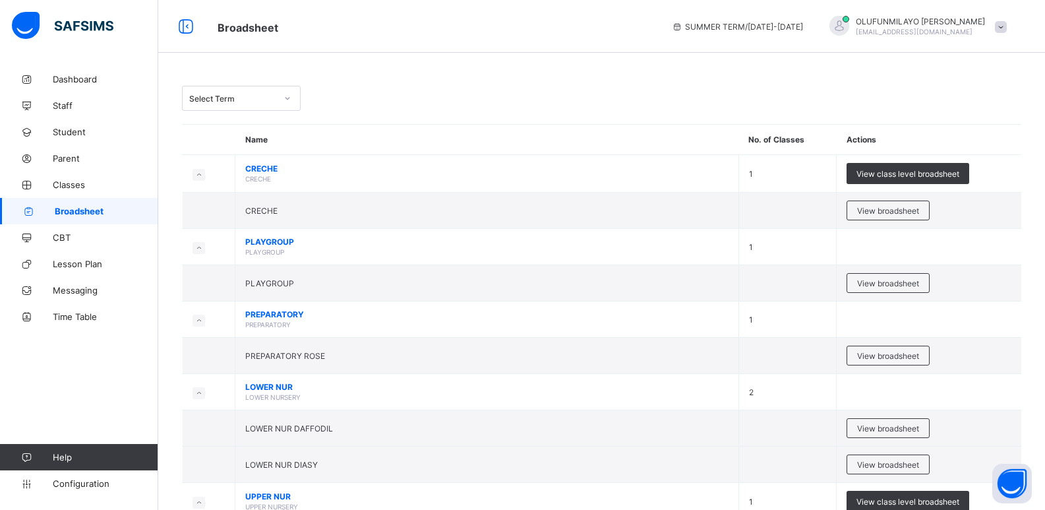
click at [250, 106] on div "Select Term" at bounding box center [229, 98] width 92 height 18
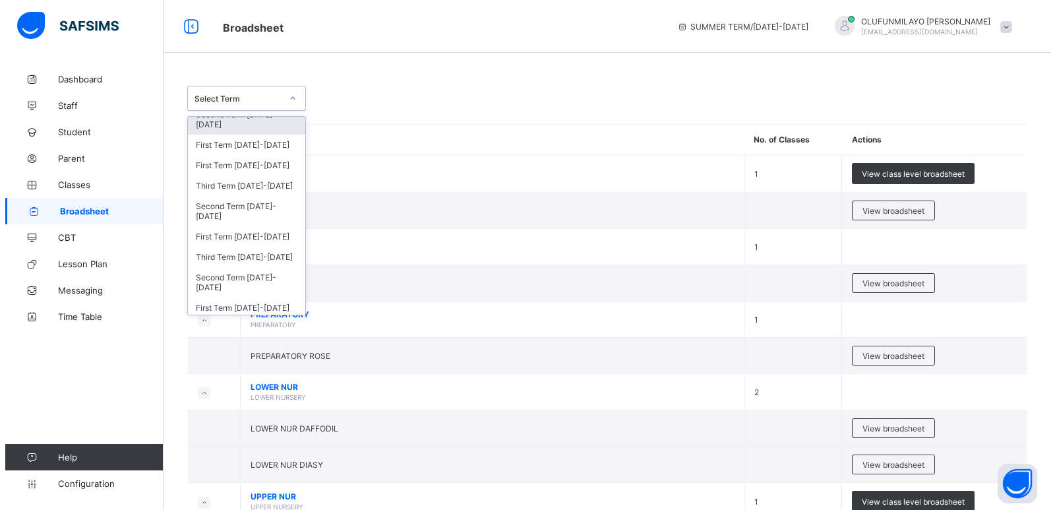
scroll to position [198, 0]
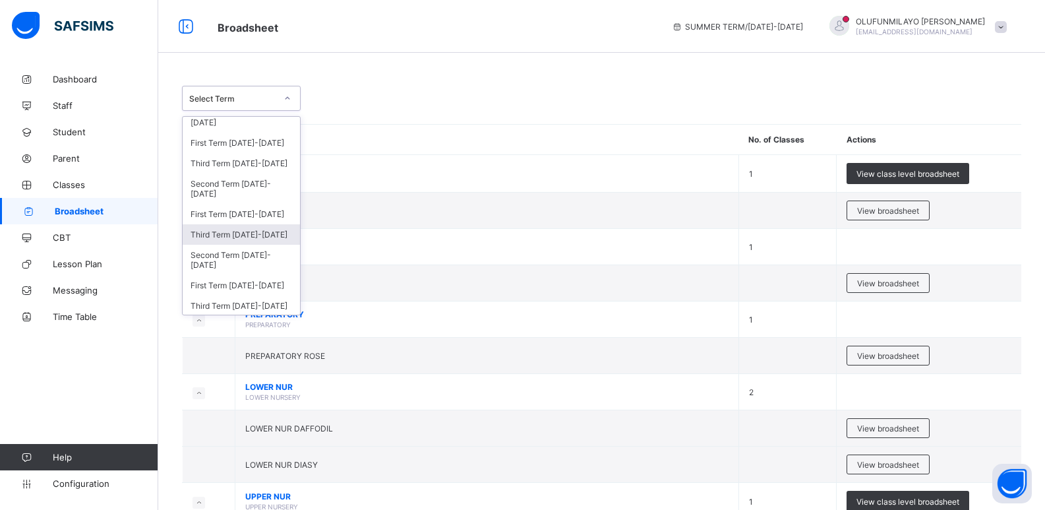
click at [264, 235] on div "Third Term 2019-2020" at bounding box center [241, 234] width 117 height 20
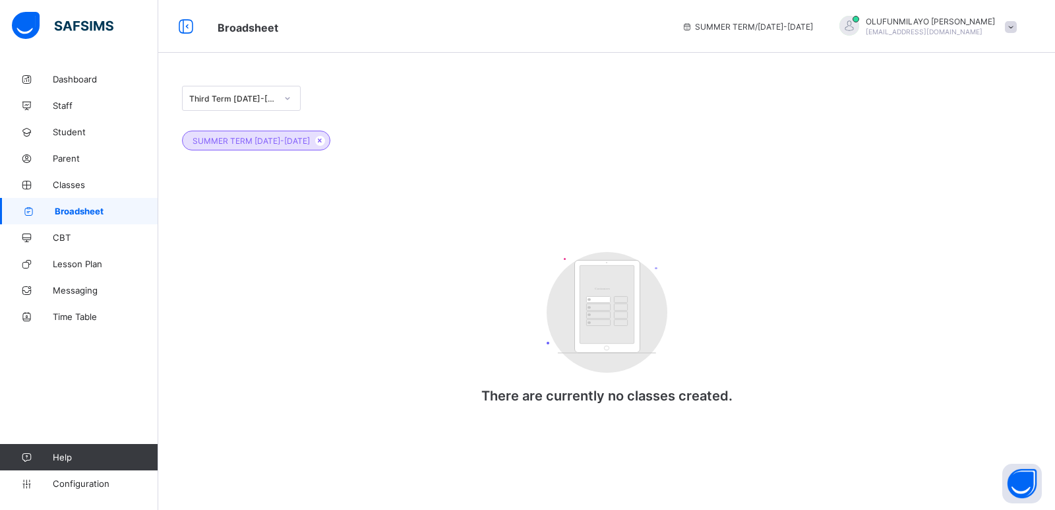
click at [252, 101] on div "Third Term 2019-2020" at bounding box center [232, 99] width 87 height 10
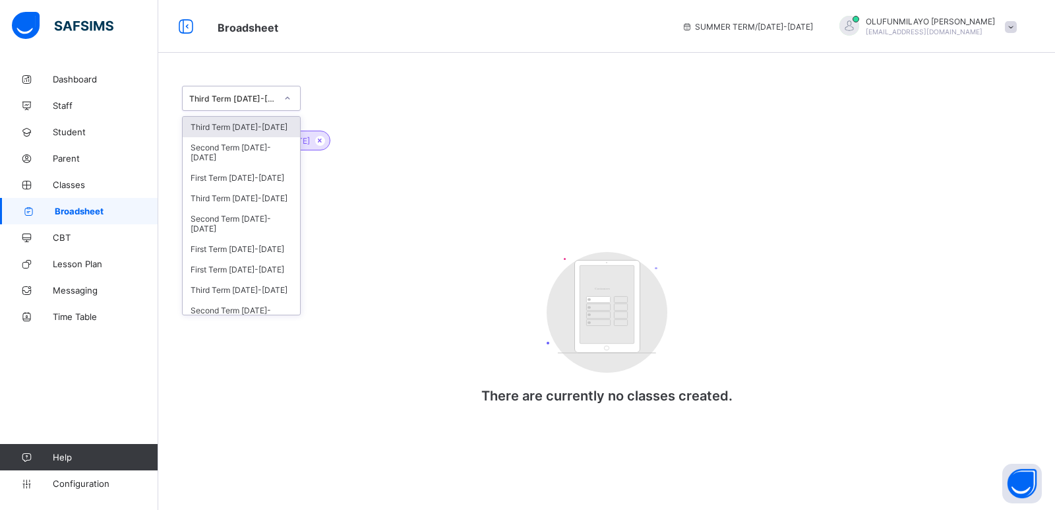
click at [252, 101] on div "Third Term 2019-2020" at bounding box center [232, 99] width 87 height 10
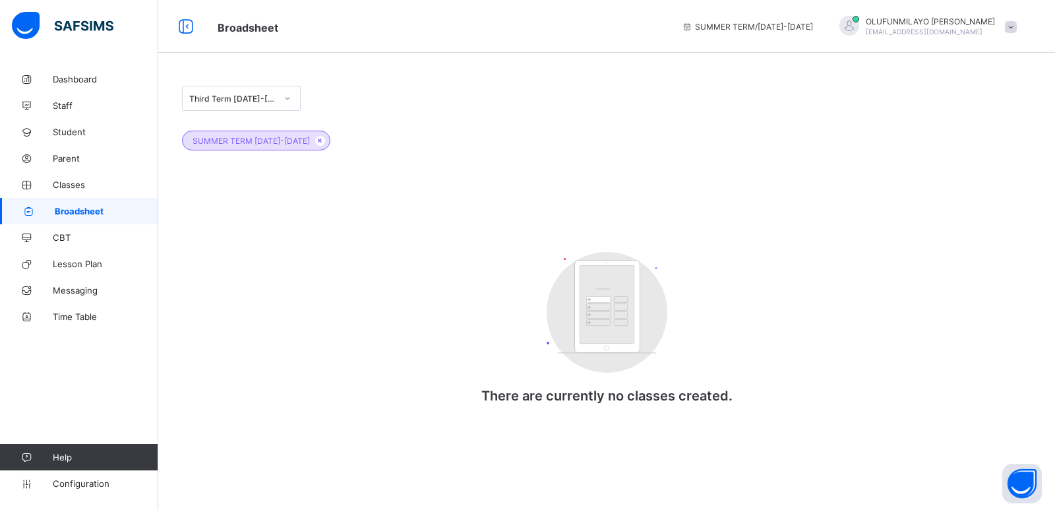
click at [433, 125] on div "SUMMER TERM 2019-2020" at bounding box center [606, 134] width 849 height 46
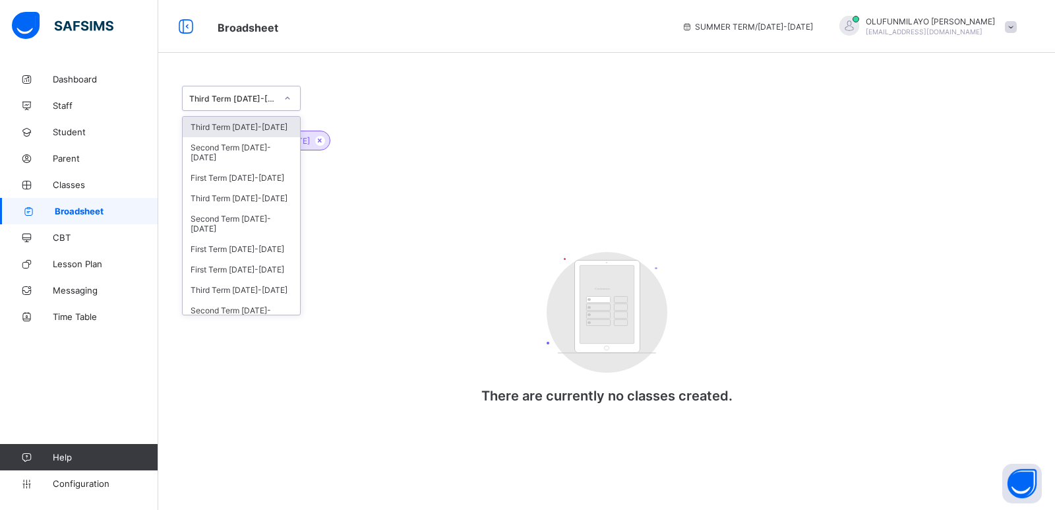
click at [236, 100] on div "Third Term 2019-2020" at bounding box center [232, 99] width 87 height 10
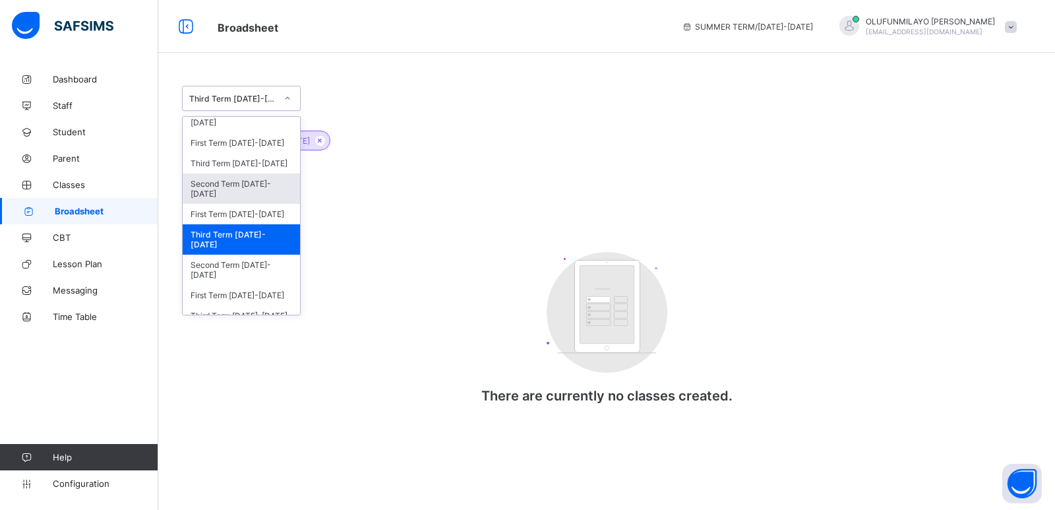
click at [241, 184] on div "Second Term 2020-2021" at bounding box center [241, 188] width 117 height 30
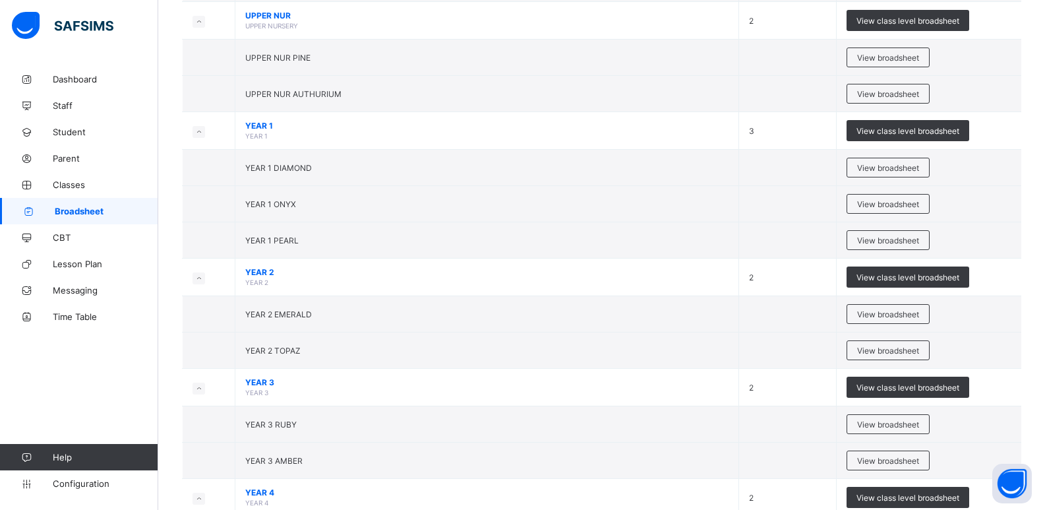
scroll to position [660, 0]
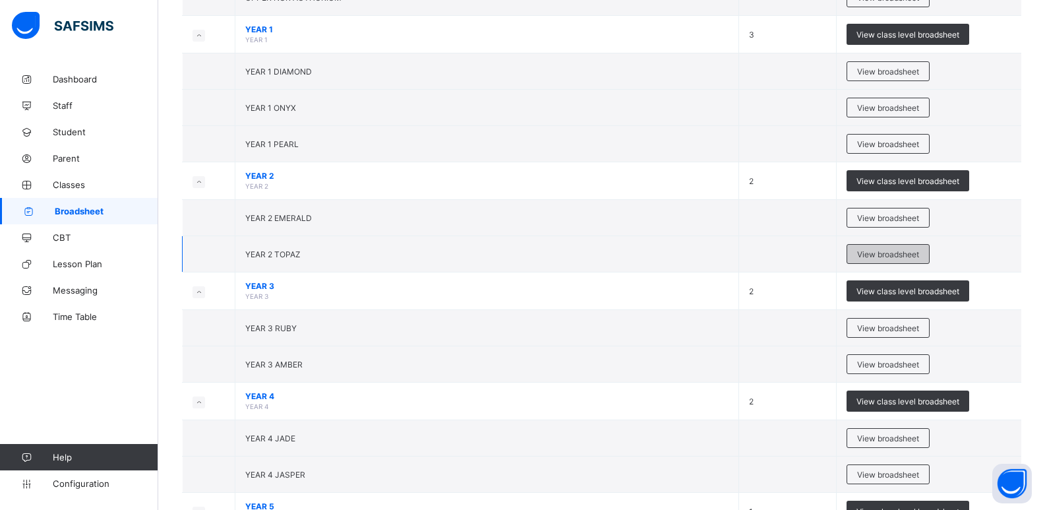
click at [909, 249] on span "View broadsheet" at bounding box center [888, 254] width 62 height 10
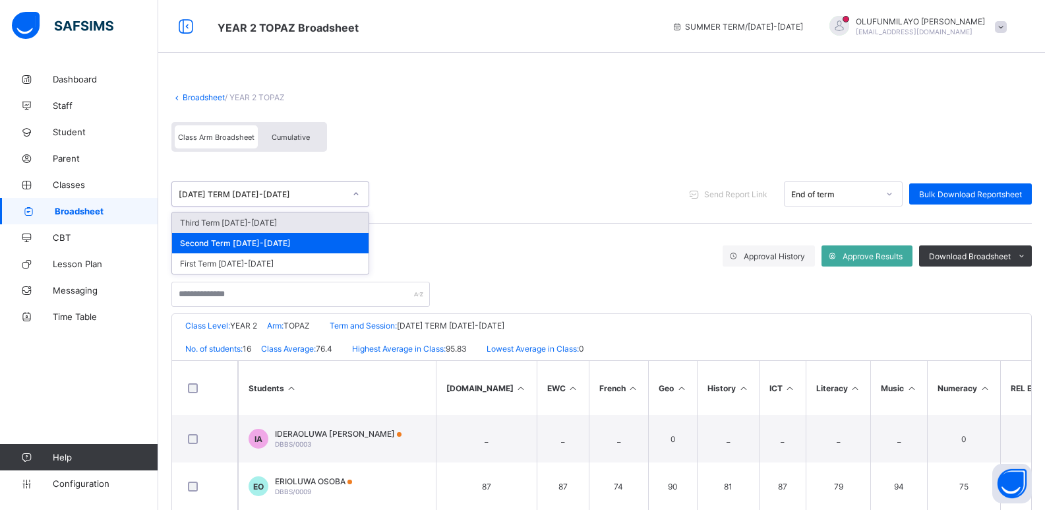
click at [302, 193] on div "EASTER TERM 2020-2021" at bounding box center [262, 194] width 166 height 10
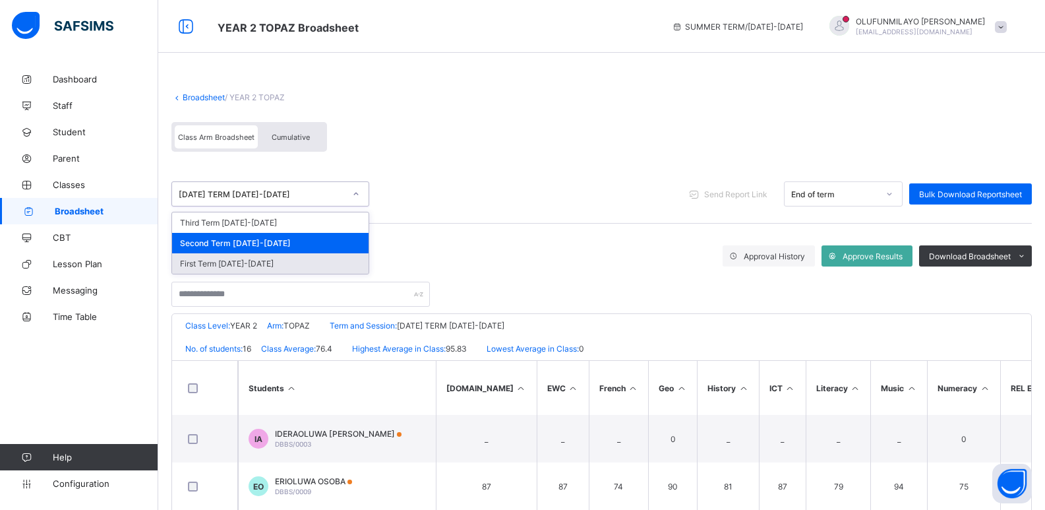
click at [278, 265] on div "First Term 2020-2021" at bounding box center [270, 263] width 197 height 20
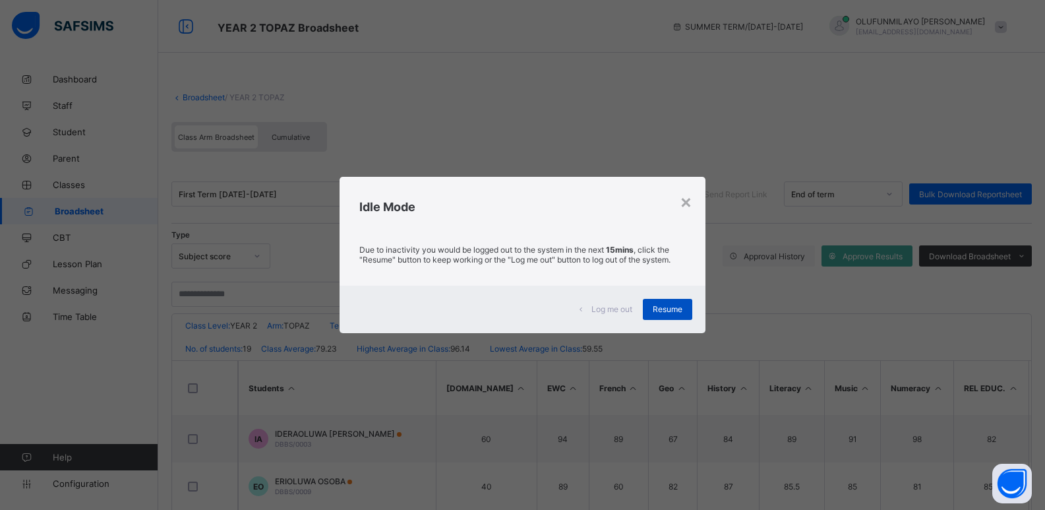
click at [666, 307] on span "Resume" at bounding box center [668, 309] width 30 height 10
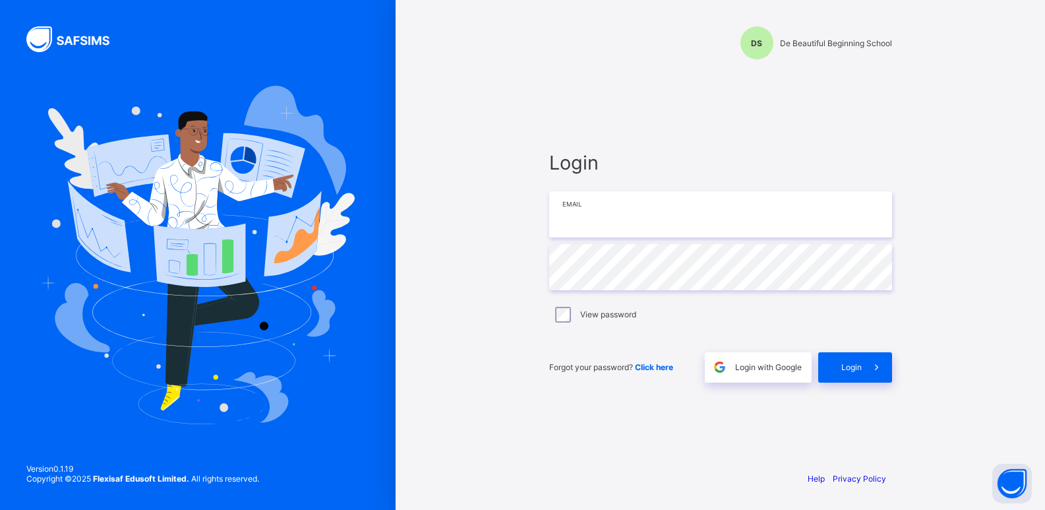
type input "**********"
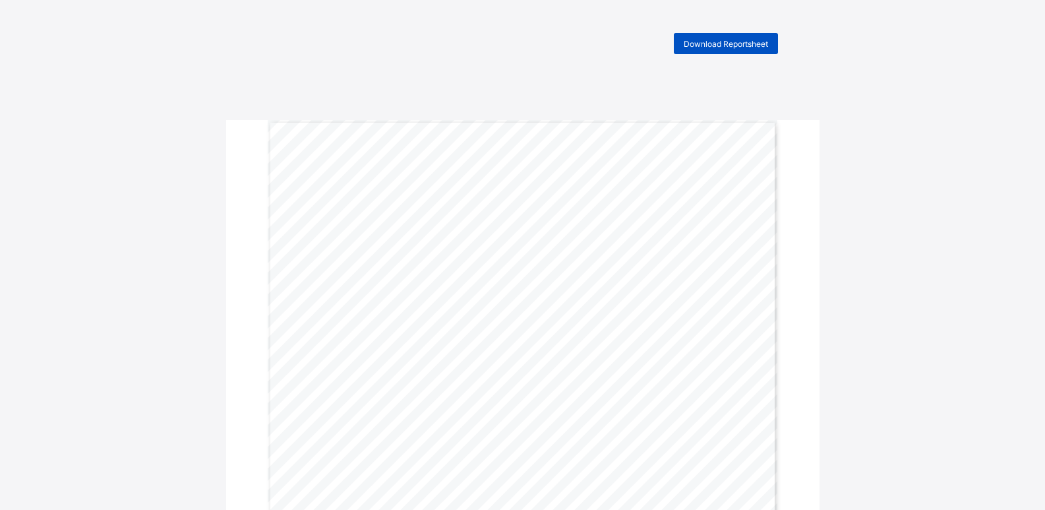
click at [732, 44] on span "Download Reportsheet" at bounding box center [726, 44] width 84 height 10
click at [704, 42] on span "Download Reportsheet" at bounding box center [726, 44] width 84 height 10
click at [751, 45] on span "Download Reportsheet" at bounding box center [726, 44] width 84 height 10
click at [717, 48] on span "Download Reportsheet" at bounding box center [726, 44] width 84 height 10
click at [727, 45] on span "Download Reportsheet" at bounding box center [726, 44] width 84 height 10
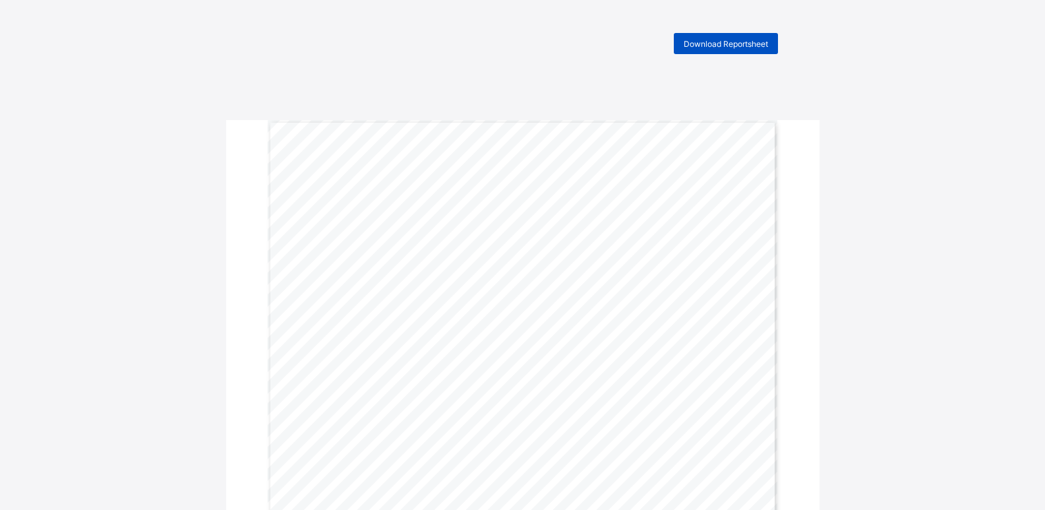
click at [712, 44] on span "Download Reportsheet" at bounding box center [726, 44] width 84 height 10
click at [710, 45] on span "Download Reportsheet" at bounding box center [726, 44] width 84 height 10
click at [705, 40] on span "Download Reportsheet" at bounding box center [726, 44] width 84 height 10
